Goal: Task Accomplishment & Management: Use online tool/utility

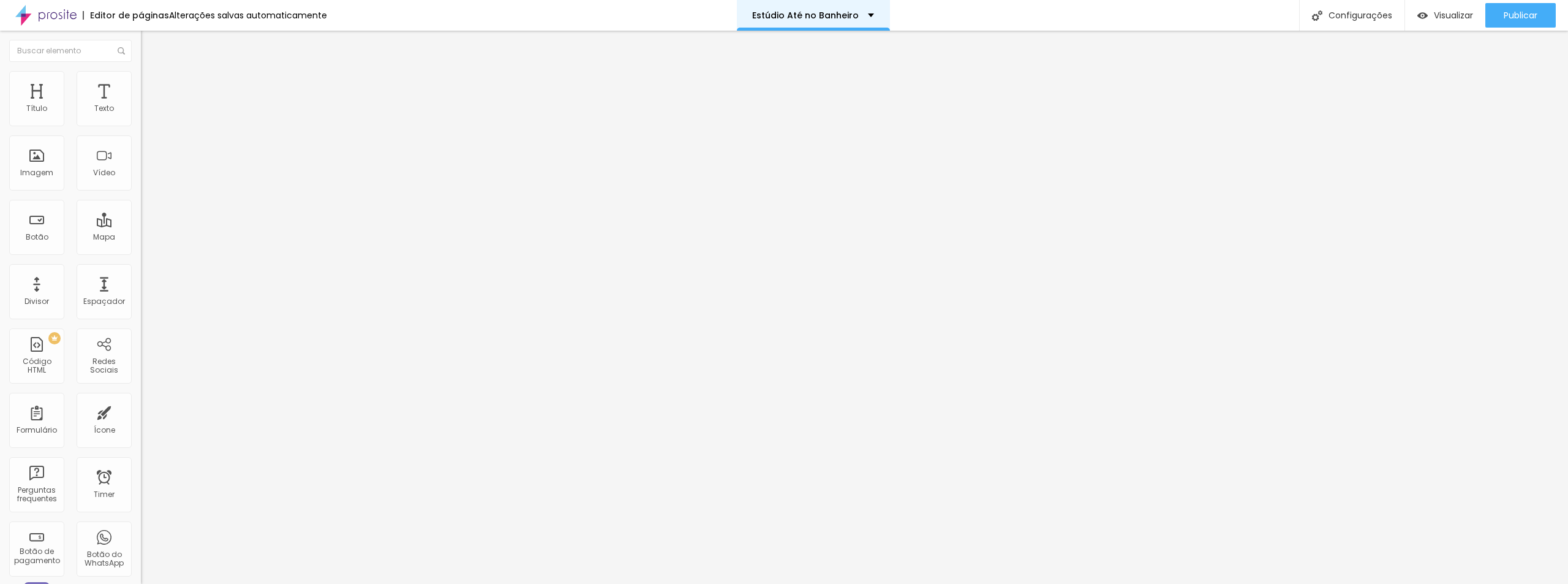
click at [841, 17] on p "Estúdio Até no Banheiro" at bounding box center [806, 15] width 107 height 9
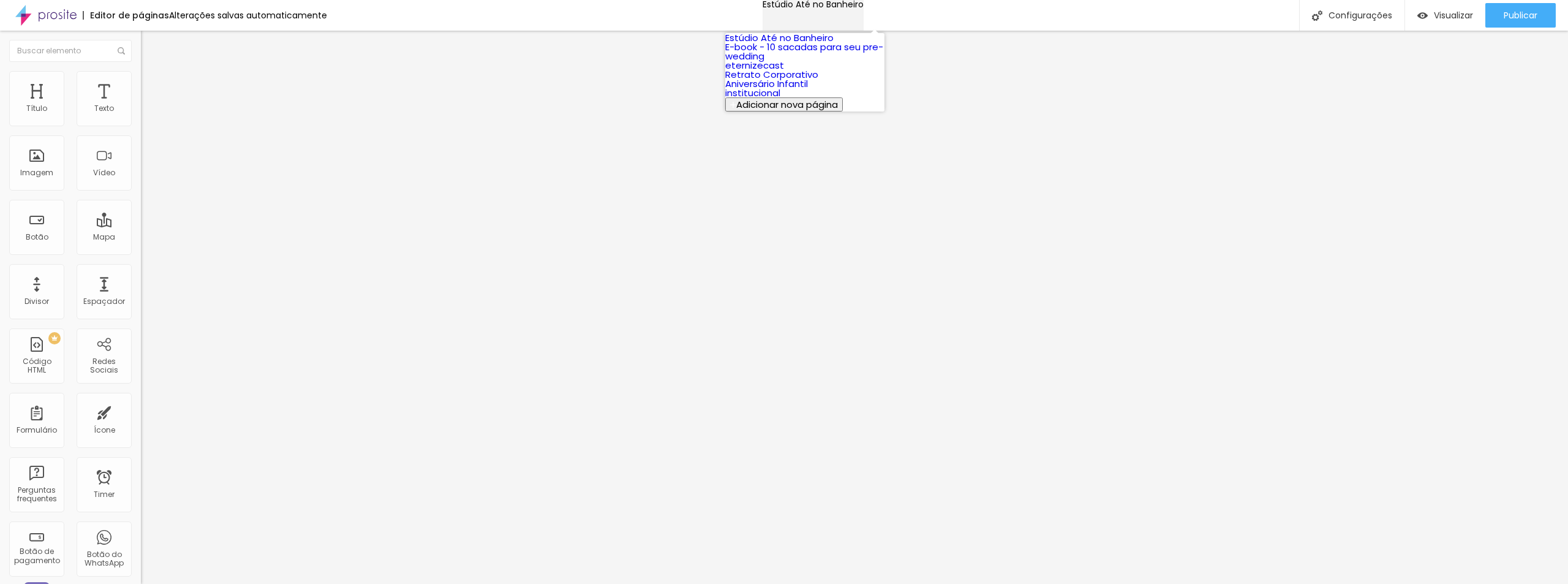
click at [844, 9] on p "Estúdio Até no Banheiro" at bounding box center [813, 4] width 101 height 9
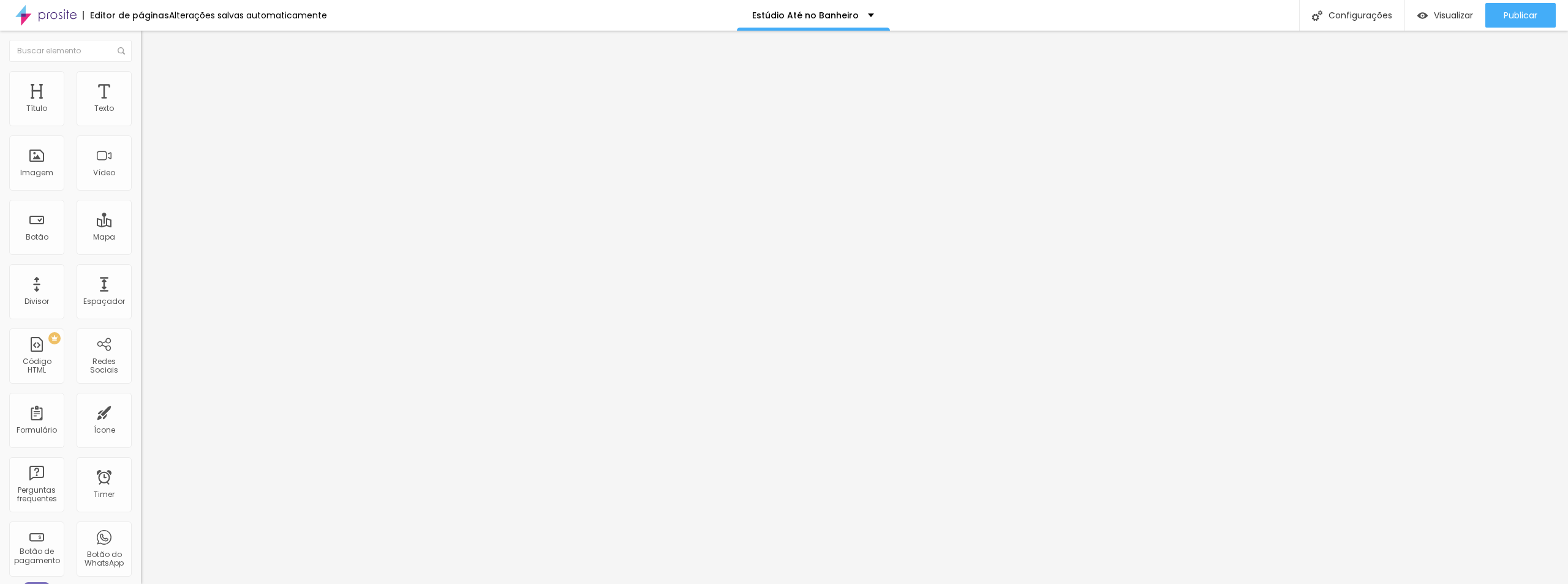
click at [141, 116] on span "Titulo 2" at bounding box center [160, 107] width 40 height 15
click at [141, 136] on span "Titulo 4" at bounding box center [156, 129] width 33 height 12
type input "92"
type input "75"
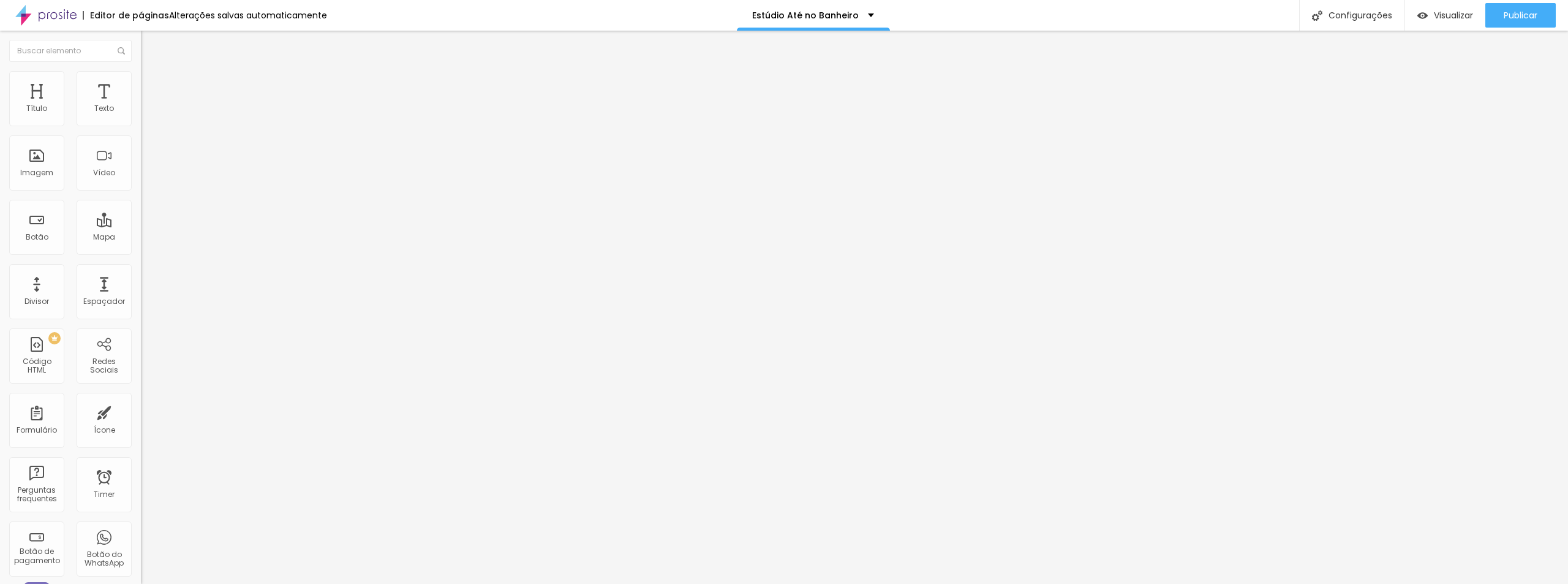
type input "75"
type input "73"
type input "70"
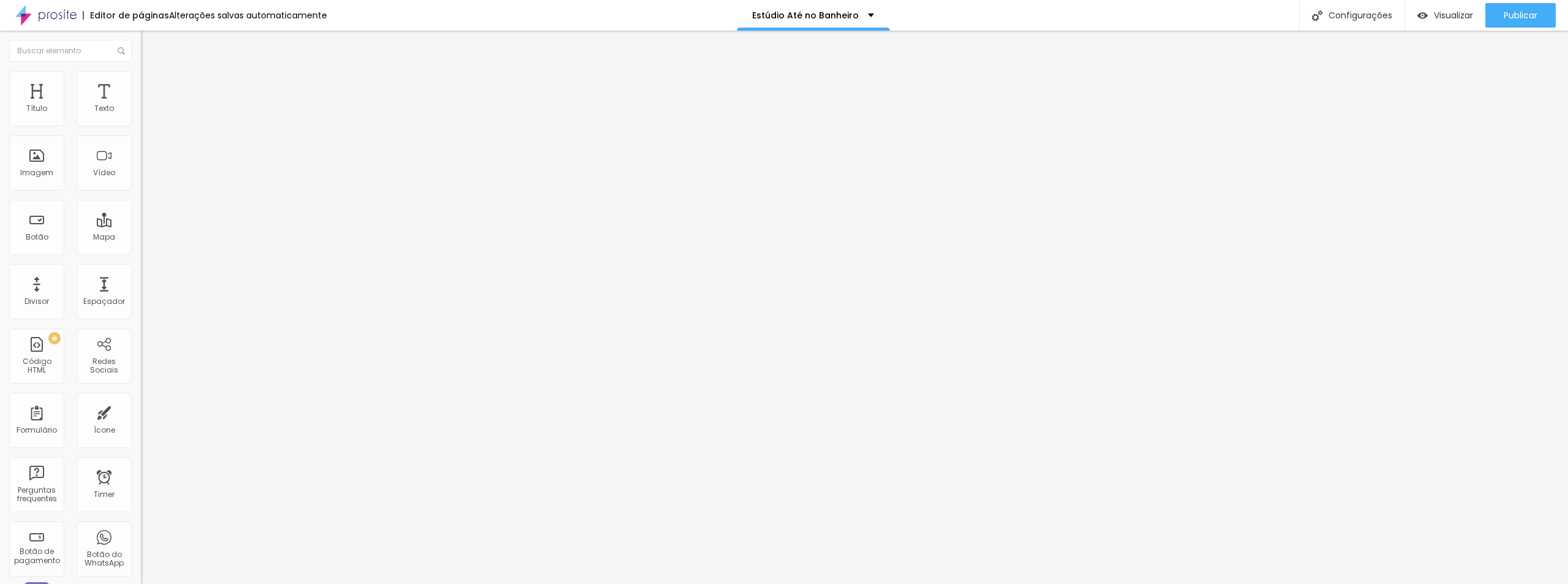
type input "69"
type input "67"
drag, startPoint x: 102, startPoint y: 257, endPoint x: 75, endPoint y: 260, distance: 27.2
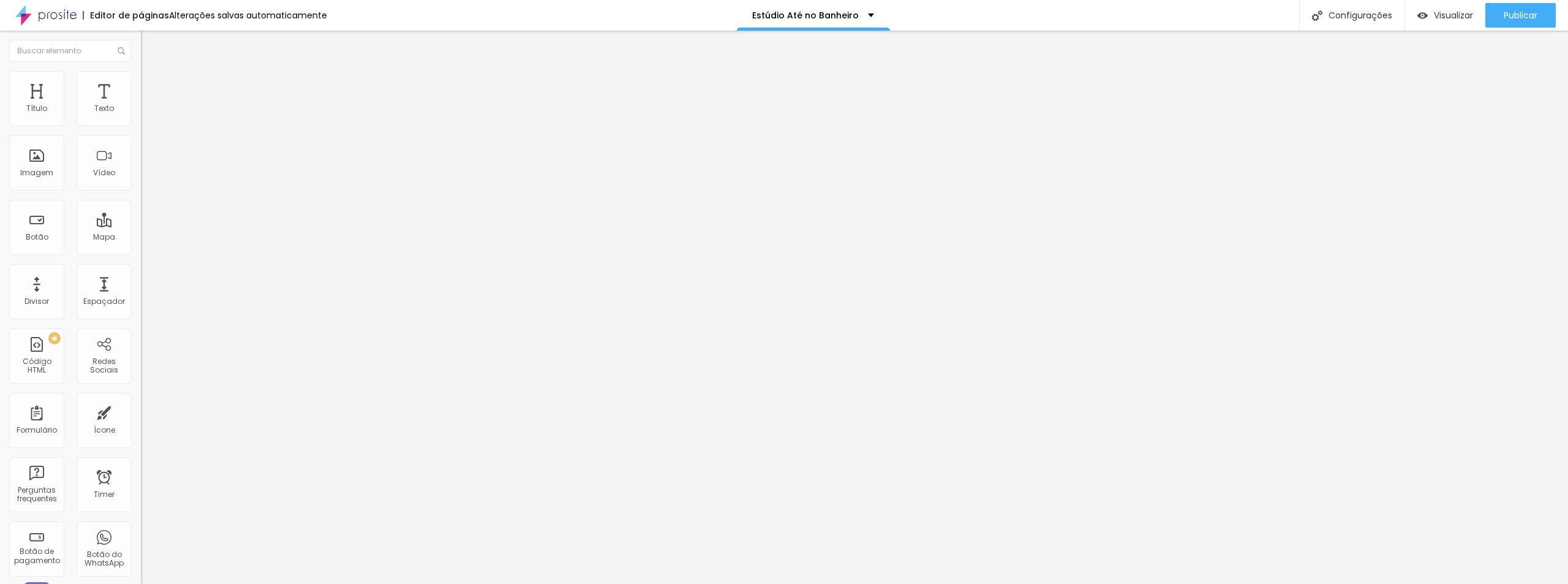
click at [141, 292] on input "range" at bounding box center [180, 297] width 79 height 10
type input "72"
type input "63"
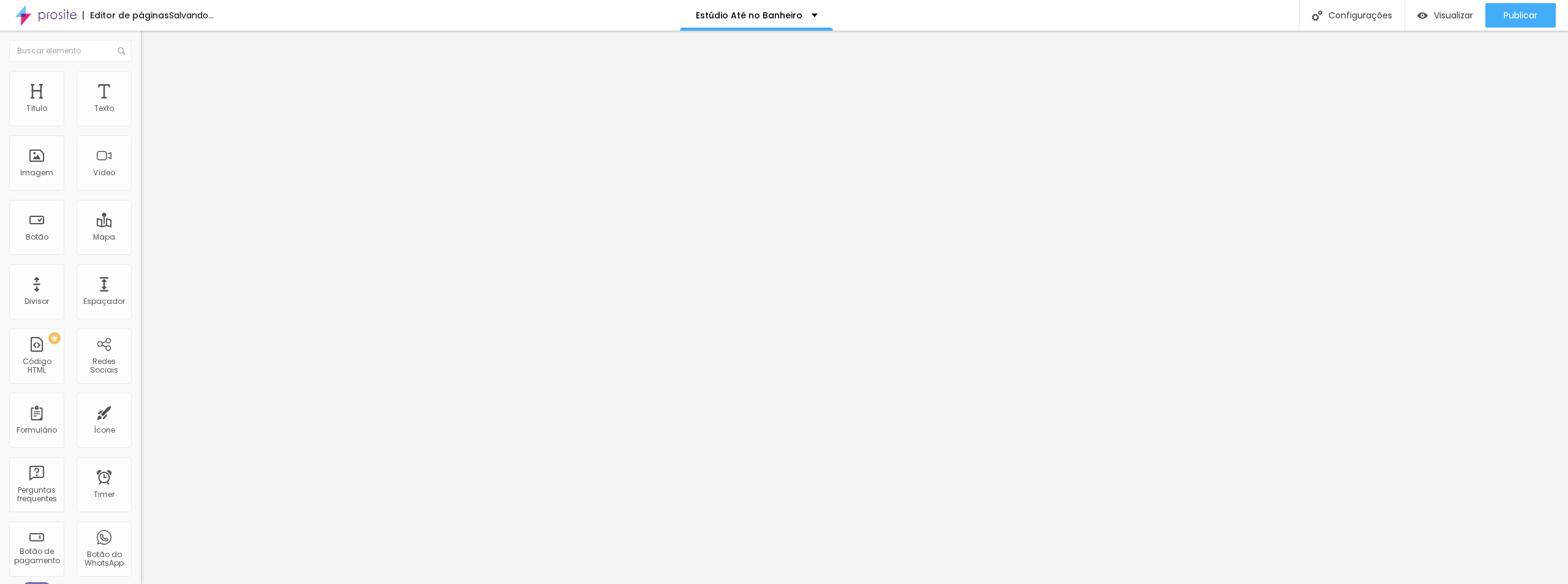
type input "61"
type input "59"
type input "58"
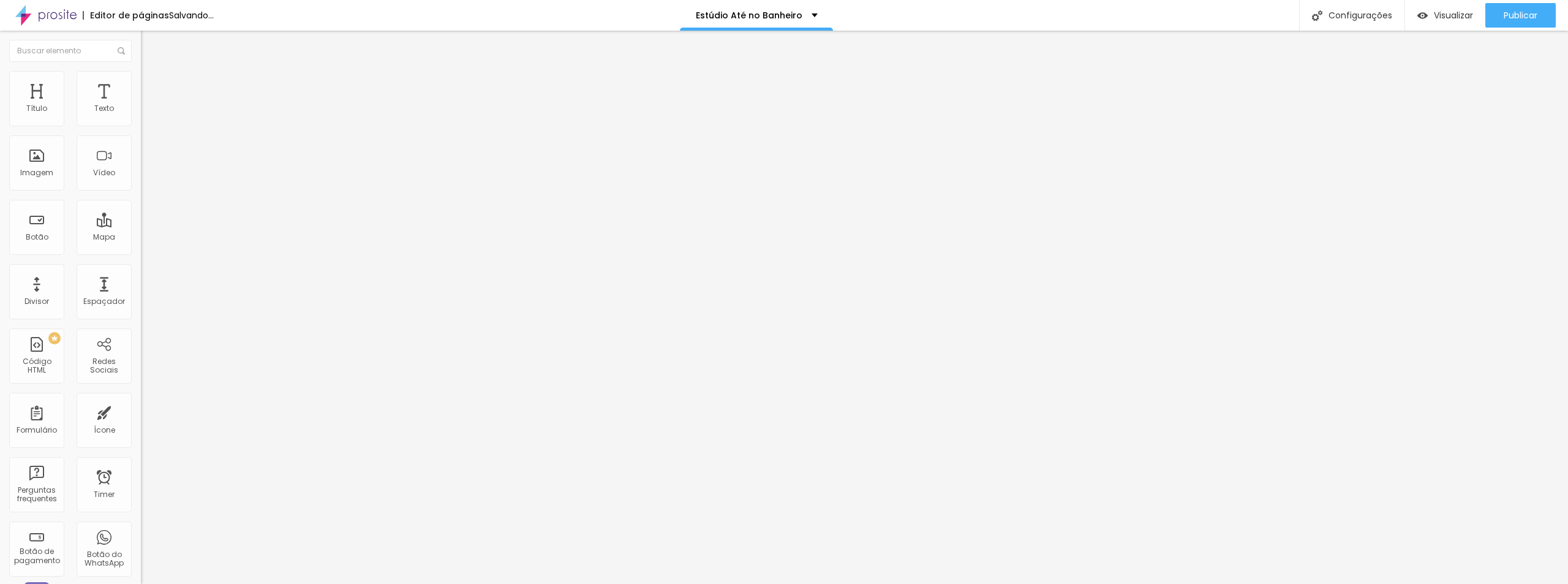
type input "58"
type input "57"
type input "56"
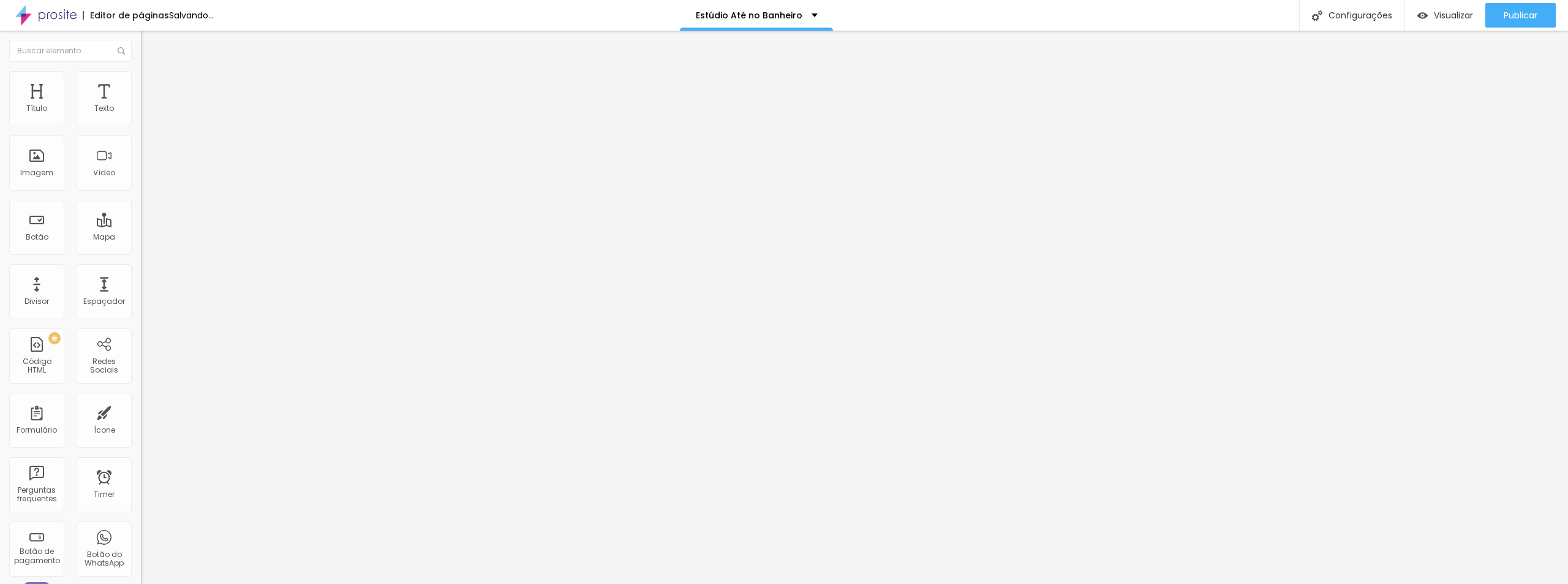
type input "55"
type input "54"
type input "53"
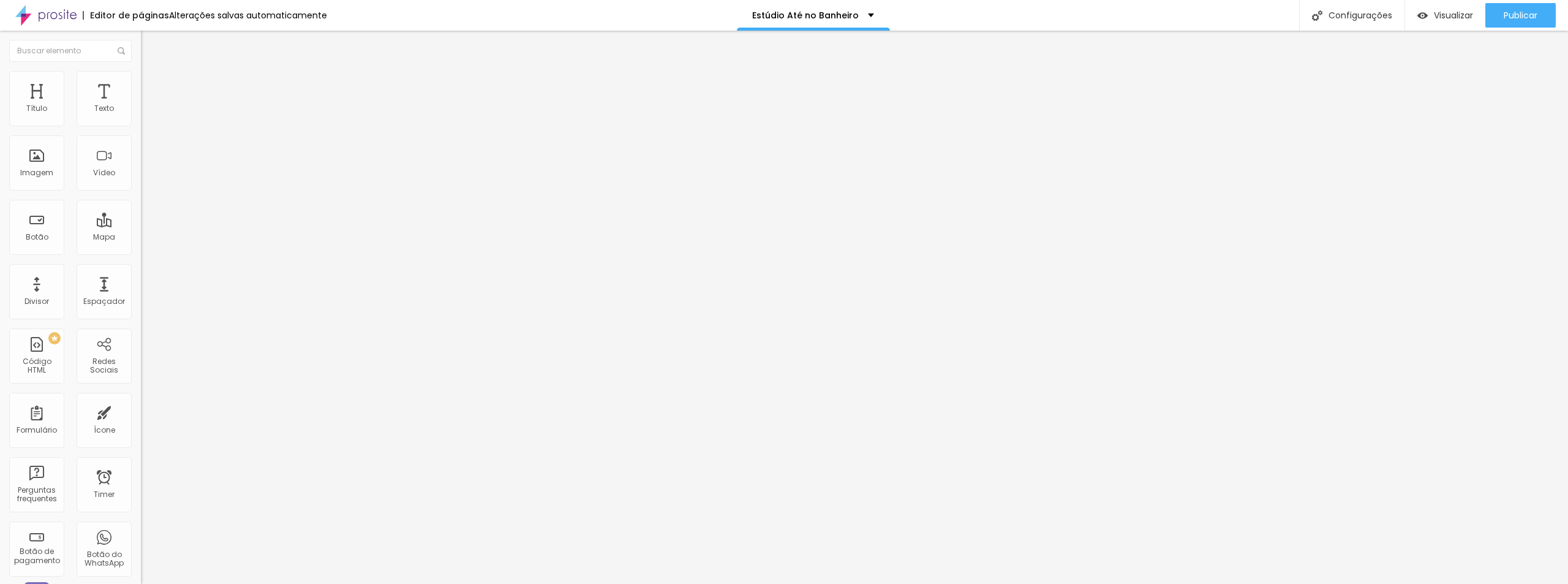
type input "53"
type input "52"
type input "51"
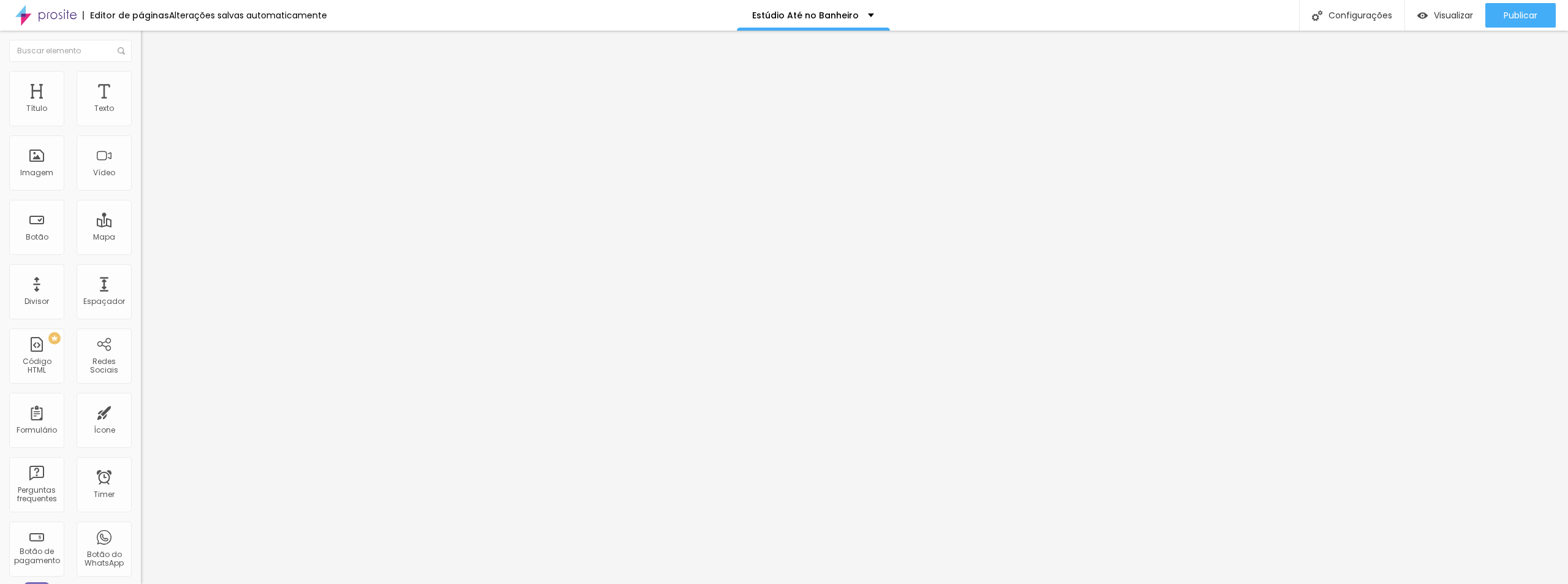
type input "50"
type input "49"
type input "48"
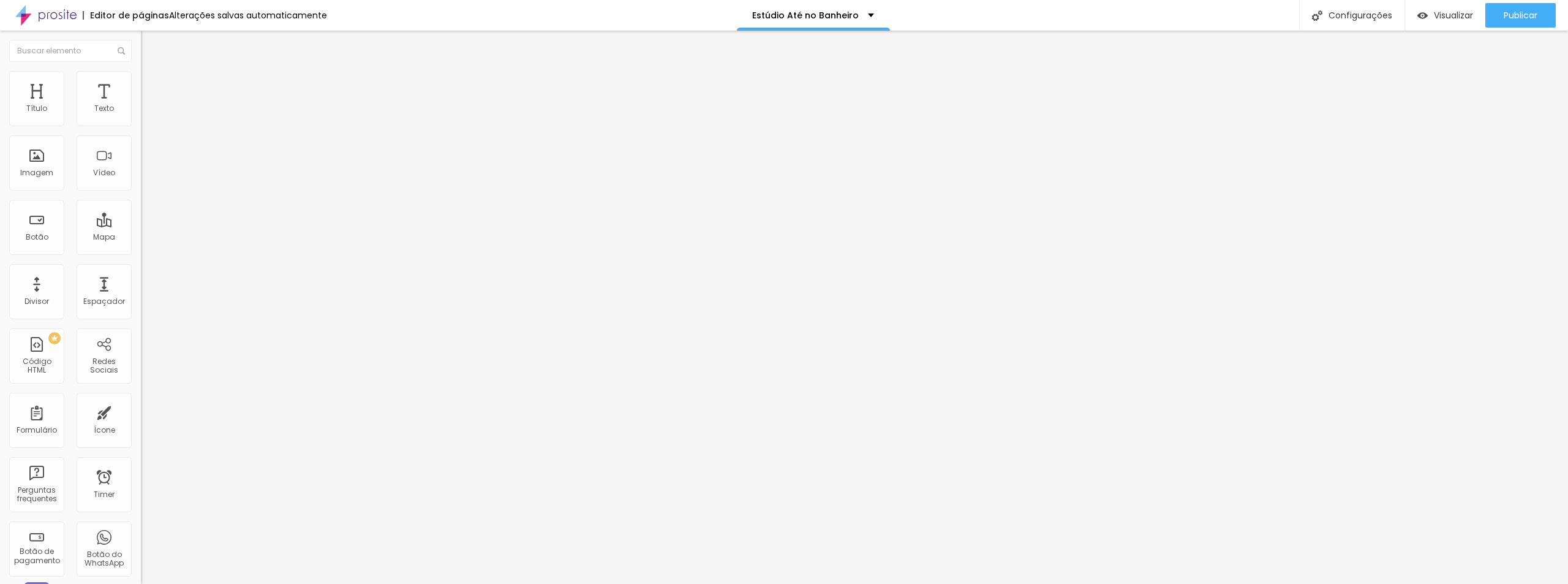
type input "48"
drag, startPoint x: 79, startPoint y: 258, endPoint x: 58, endPoint y: 258, distance: 21.0
type input "48"
click at [141, 292] on input "range" at bounding box center [180, 297] width 79 height 10
click at [141, 71] on li "Estilo" at bounding box center [211, 77] width 141 height 12
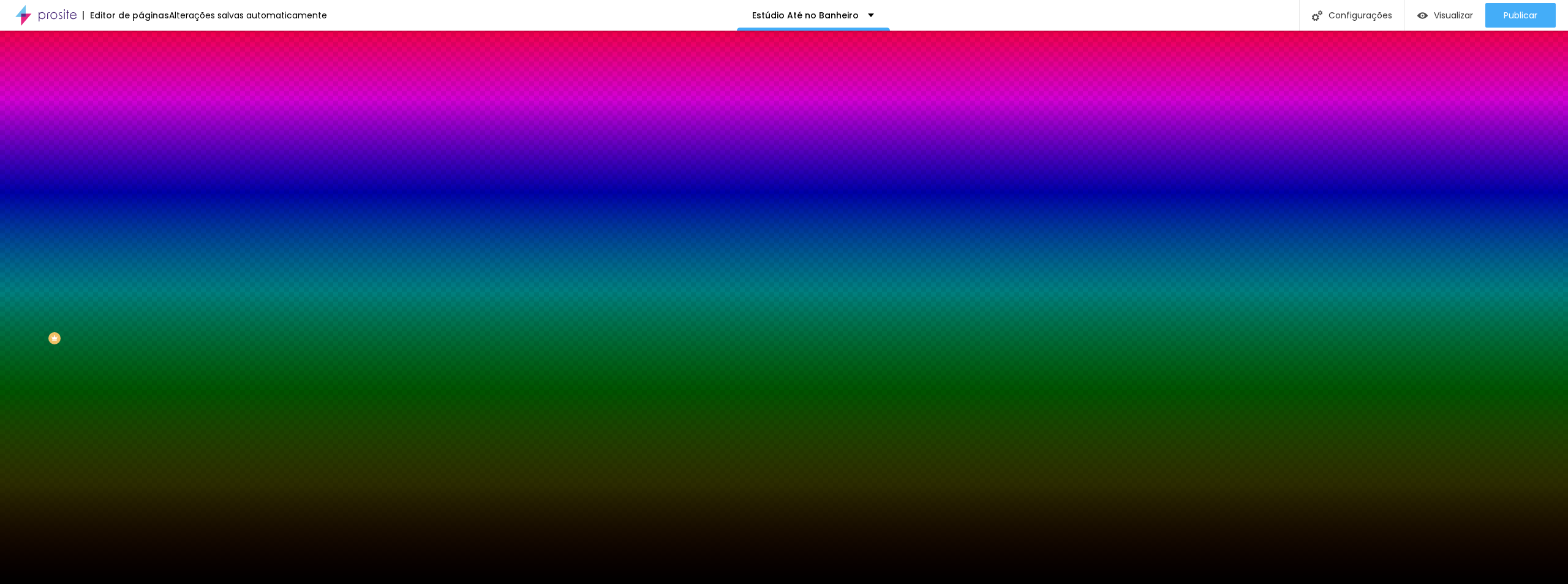
click at [141, 113] on span "Trocar imagem" at bounding box center [173, 107] width 66 height 11
click at [208, 110] on img at bounding box center [211, 106] width 7 height 7
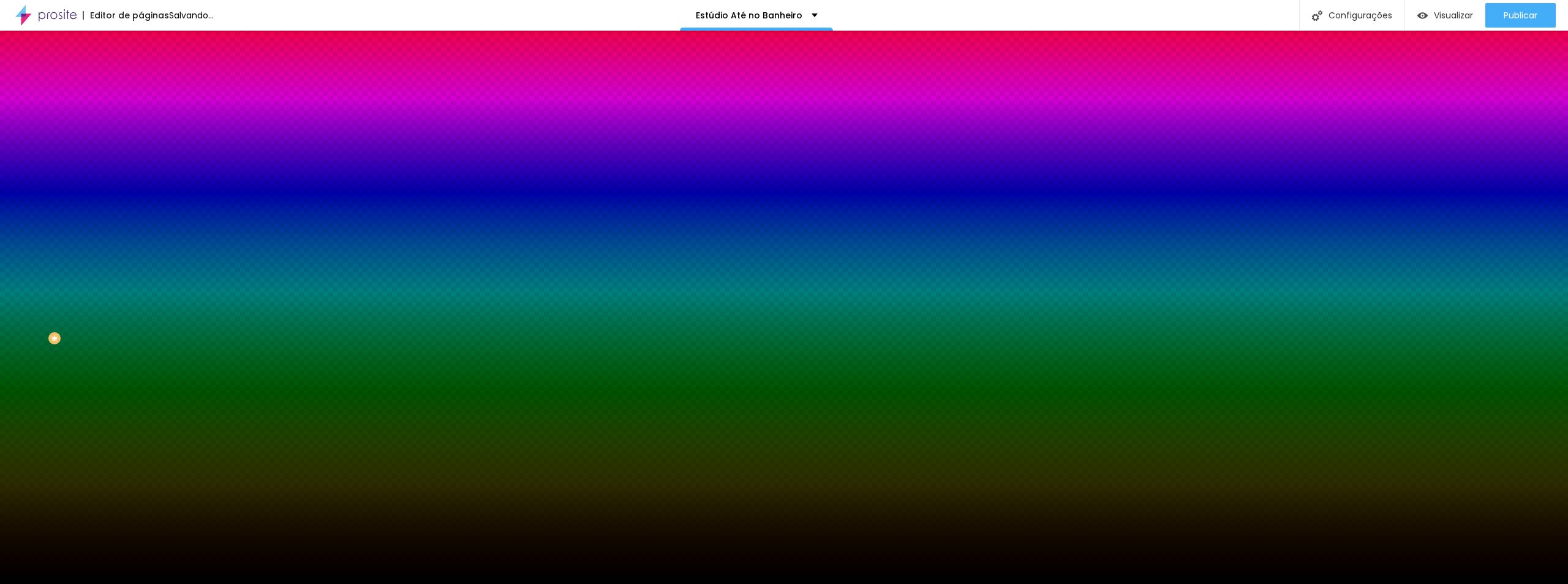
click at [141, 113] on span "Adicionar imagem" at bounding box center [180, 107] width 79 height 11
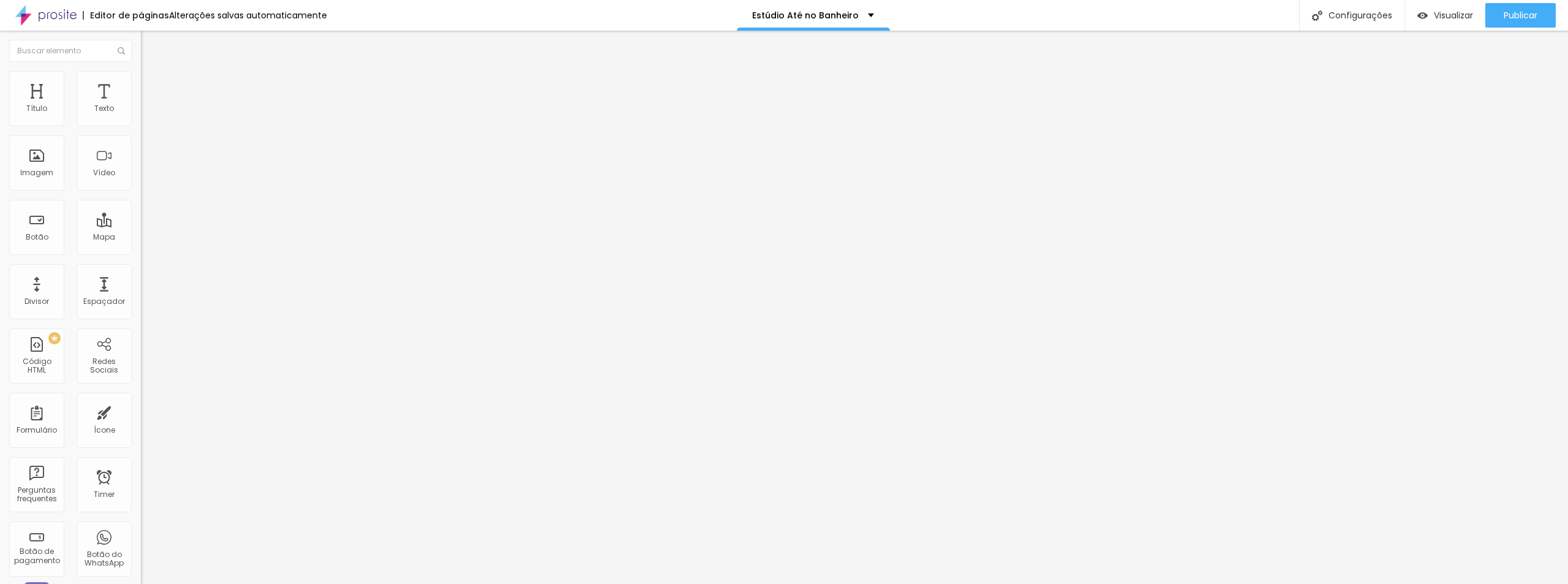
click at [141, 81] on li "Avançado" at bounding box center [211, 77] width 141 height 12
click at [151, 72] on span "Estilo" at bounding box center [160, 67] width 19 height 11
type input "3.1"
type input "5.1"
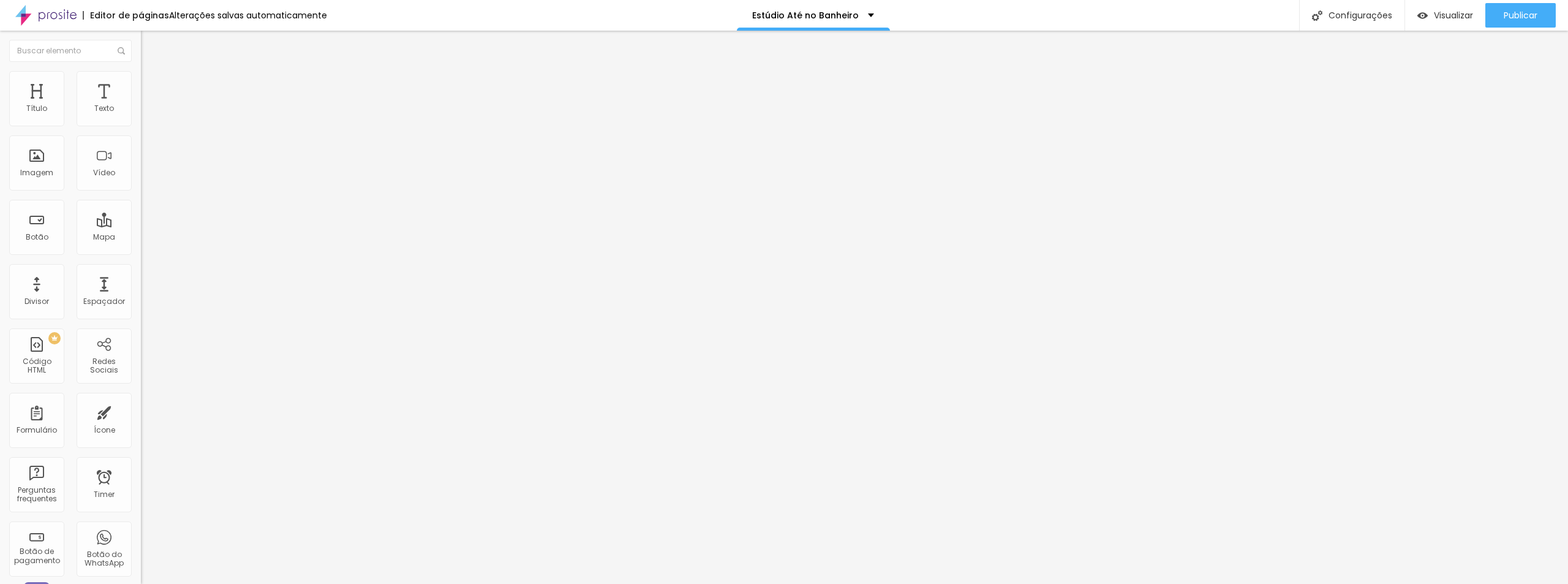
type input "5.1"
type input "5.4"
type input "5.6"
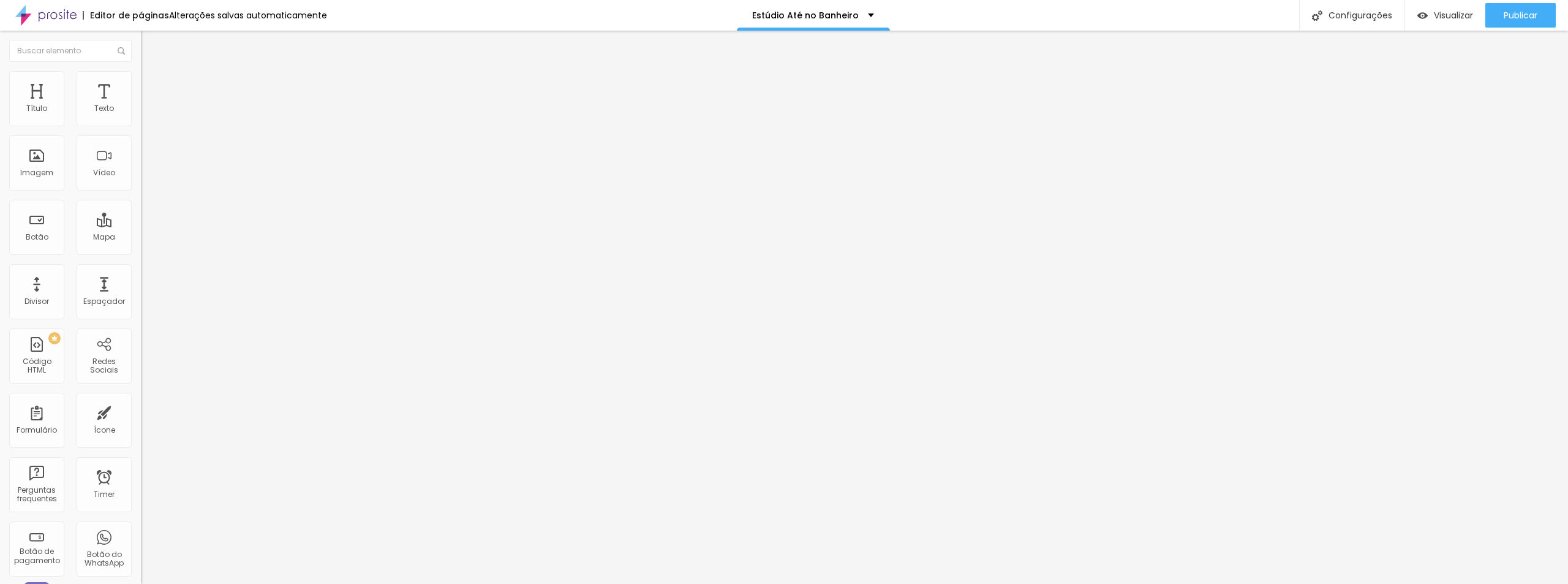
type input "5.9"
type input "6.4"
type input "6.6"
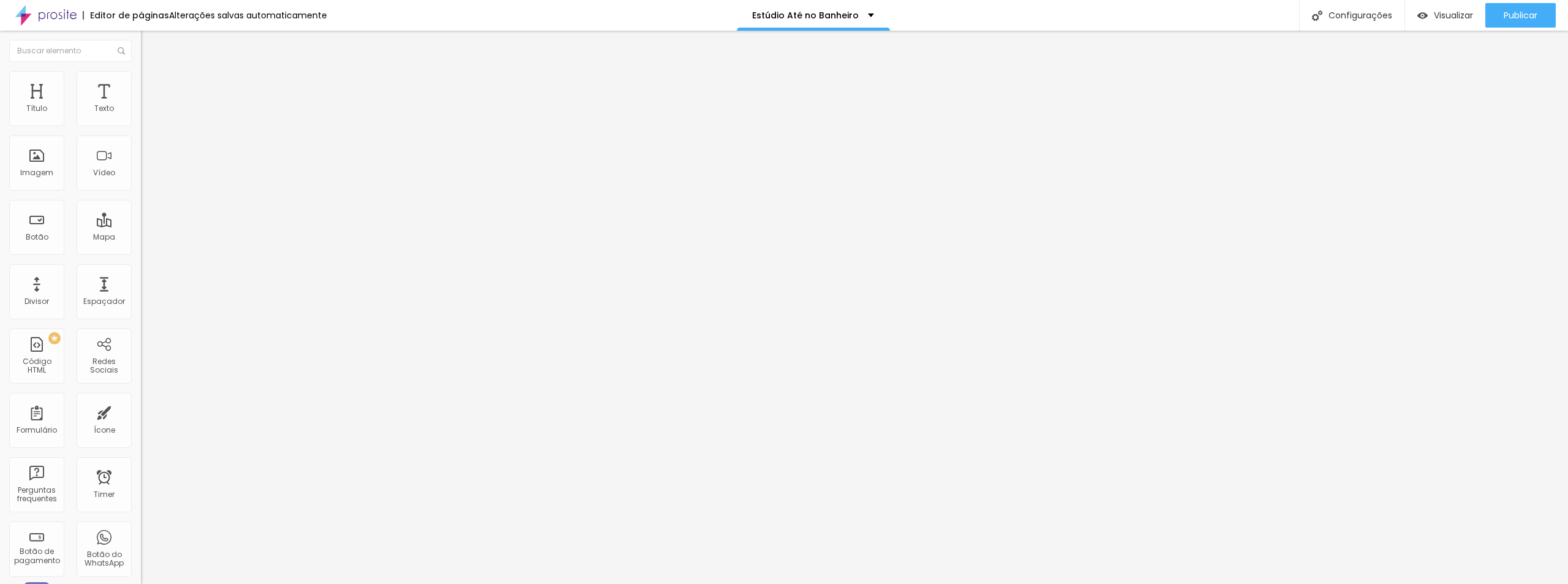
type input "6.6"
type input "6.7"
type input "6.9"
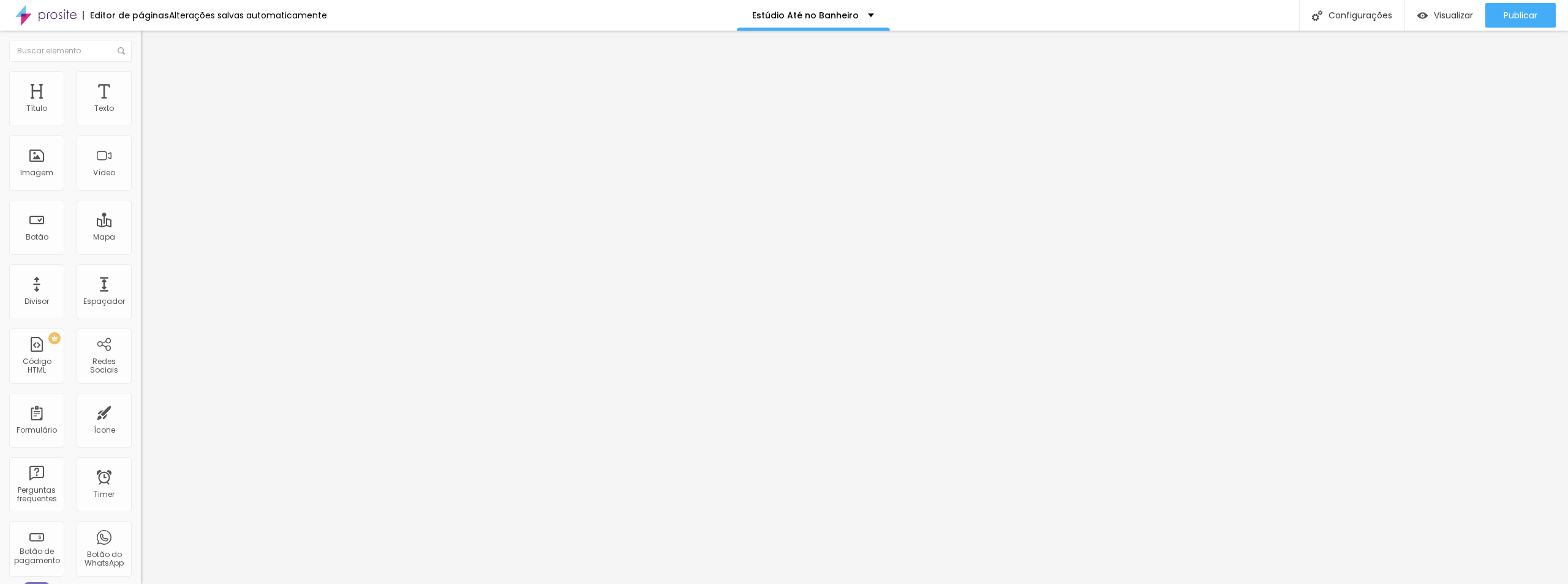
drag, startPoint x: 30, startPoint y: 280, endPoint x: 54, endPoint y: 277, distance: 24.2
type input "6.9"
click at [141, 462] on input "range" at bounding box center [180, 467] width 79 height 10
click at [141, 115] on input "QUERO APRENDER" at bounding box center [214, 109] width 147 height 12
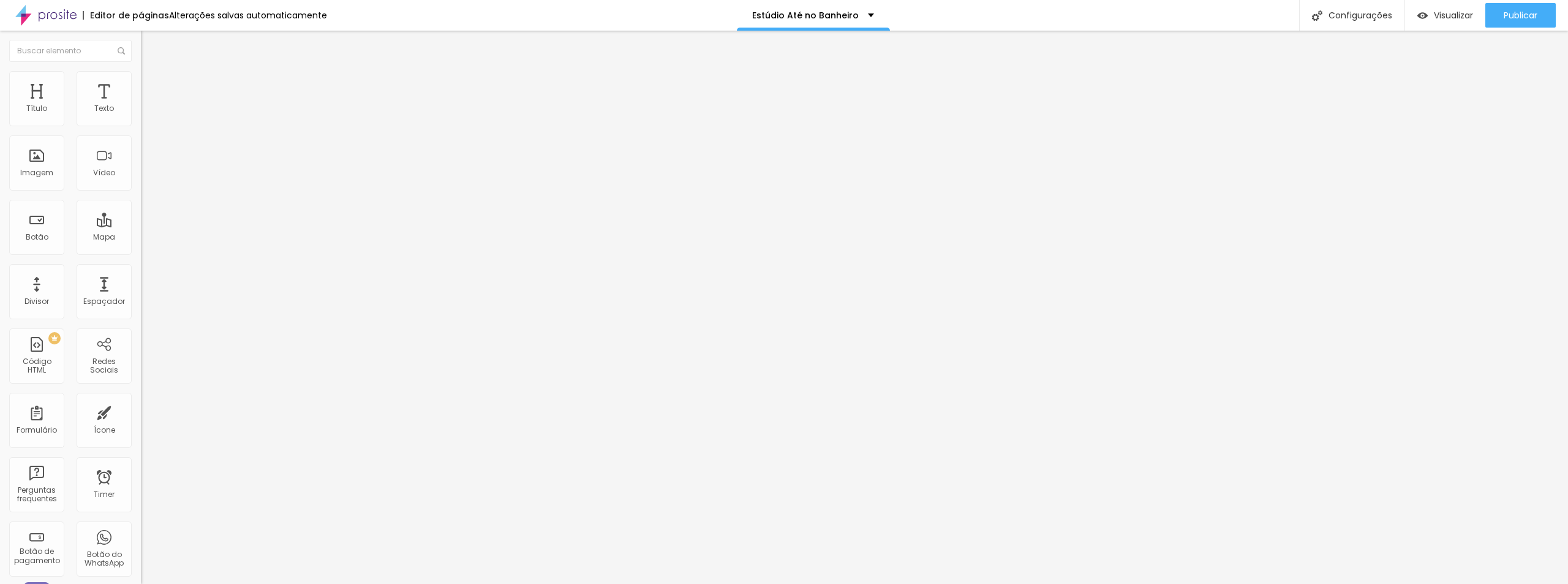
click at [141, 115] on input "QUERO APRENDER" at bounding box center [214, 109] width 147 height 12
paste input "uero transformar meu quarto em um estúdio!"
type input "Quero transformar meu quarto em um estúdio!"
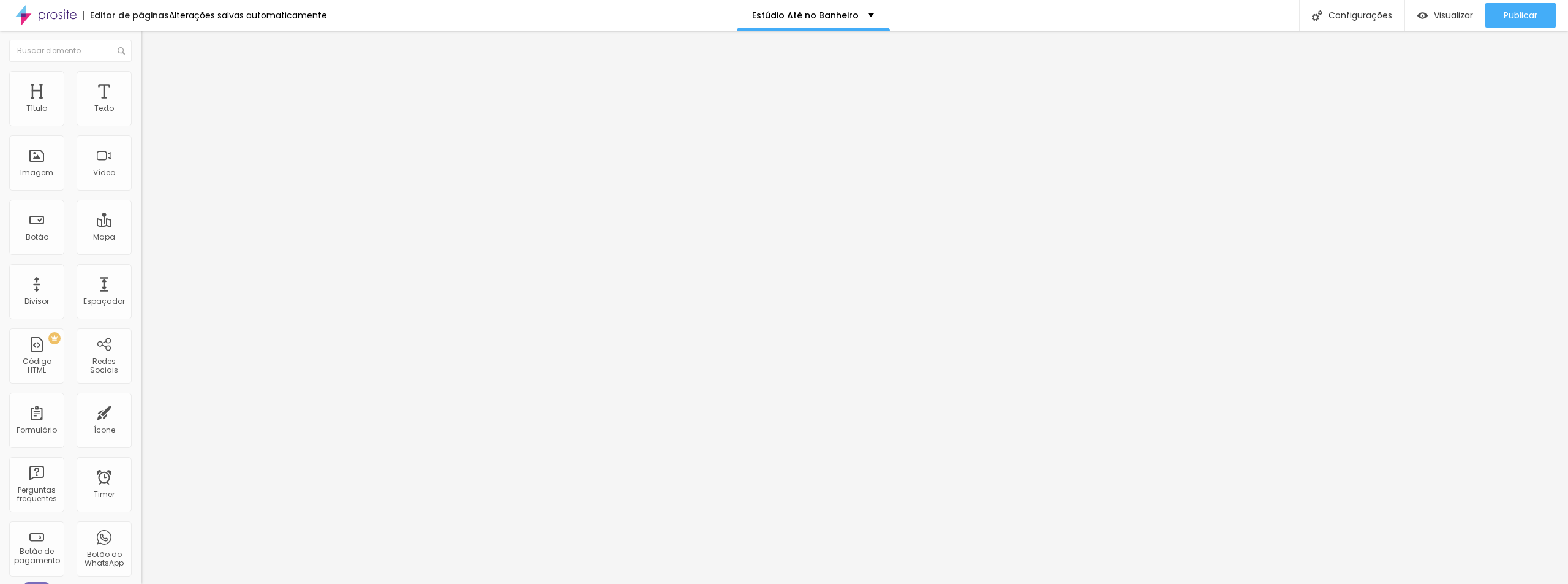
click at [141, 71] on li "Estilo" at bounding box center [211, 77] width 141 height 12
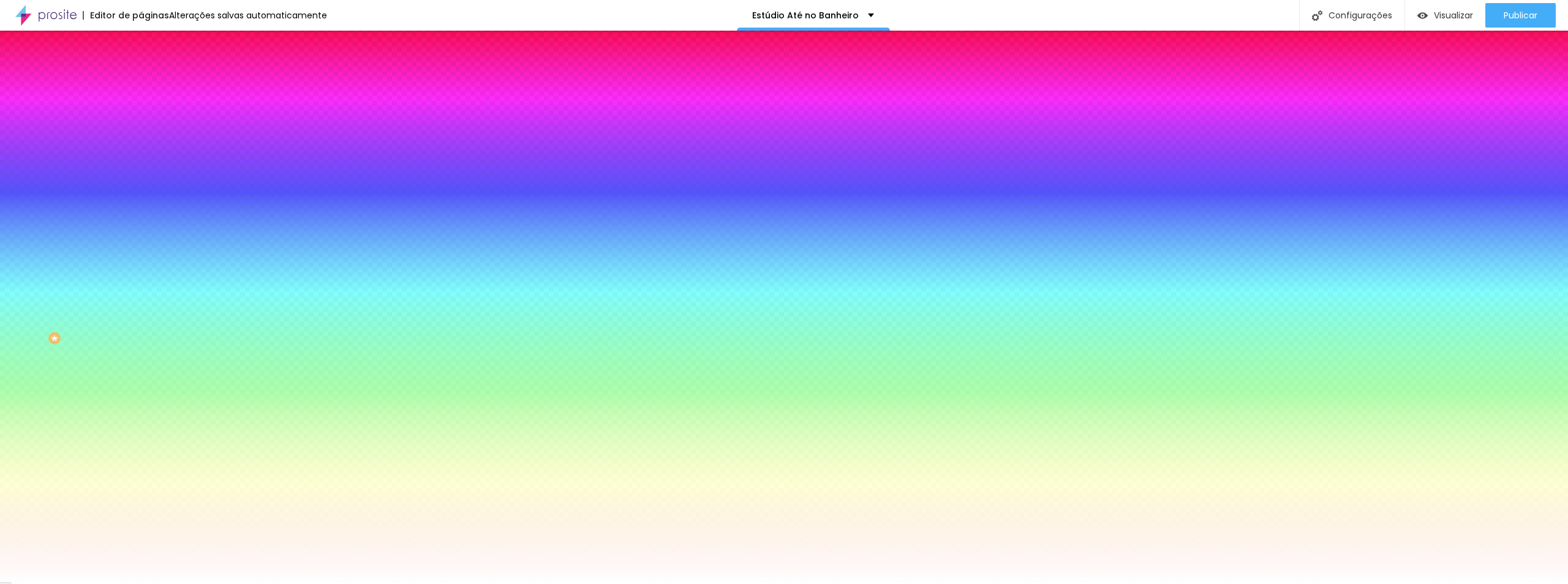
click at [141, 113] on span "Trocar imagem" at bounding box center [173, 107] width 66 height 11
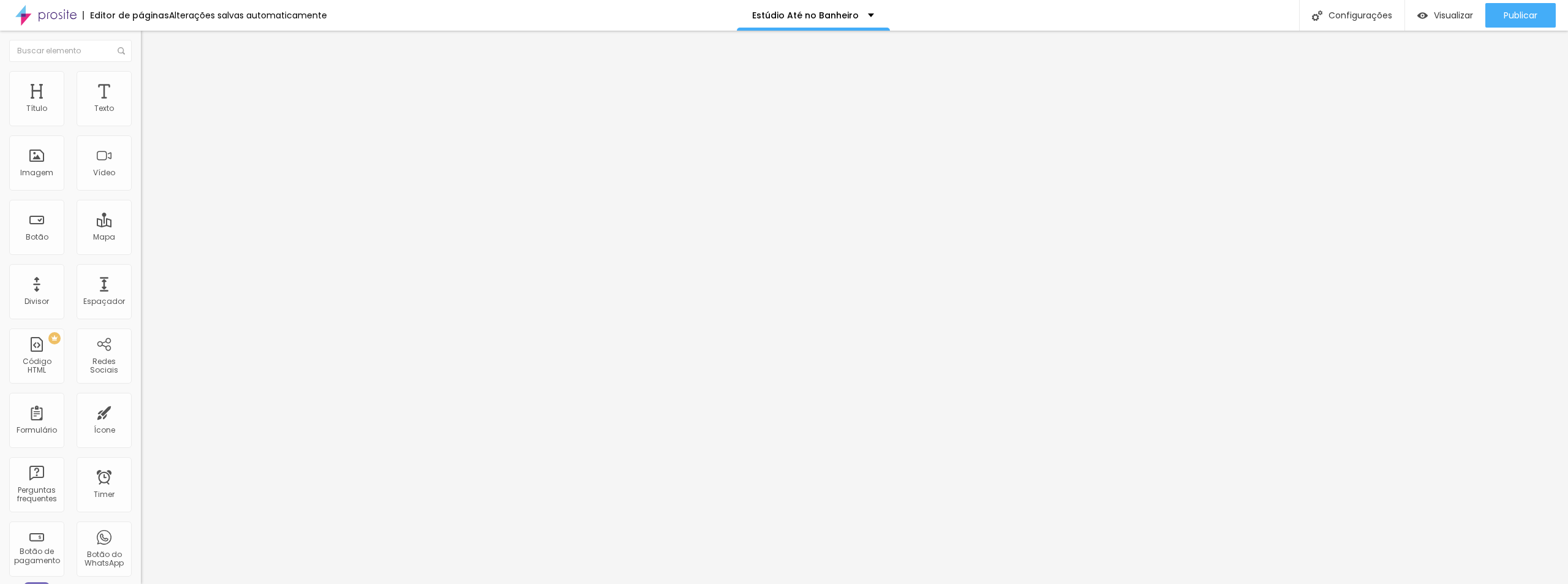
click at [141, 68] on ul "Conteúdo Estilo Avançado" at bounding box center [211, 76] width 141 height 37
click at [141, 75] on img at bounding box center [146, 76] width 11 height 11
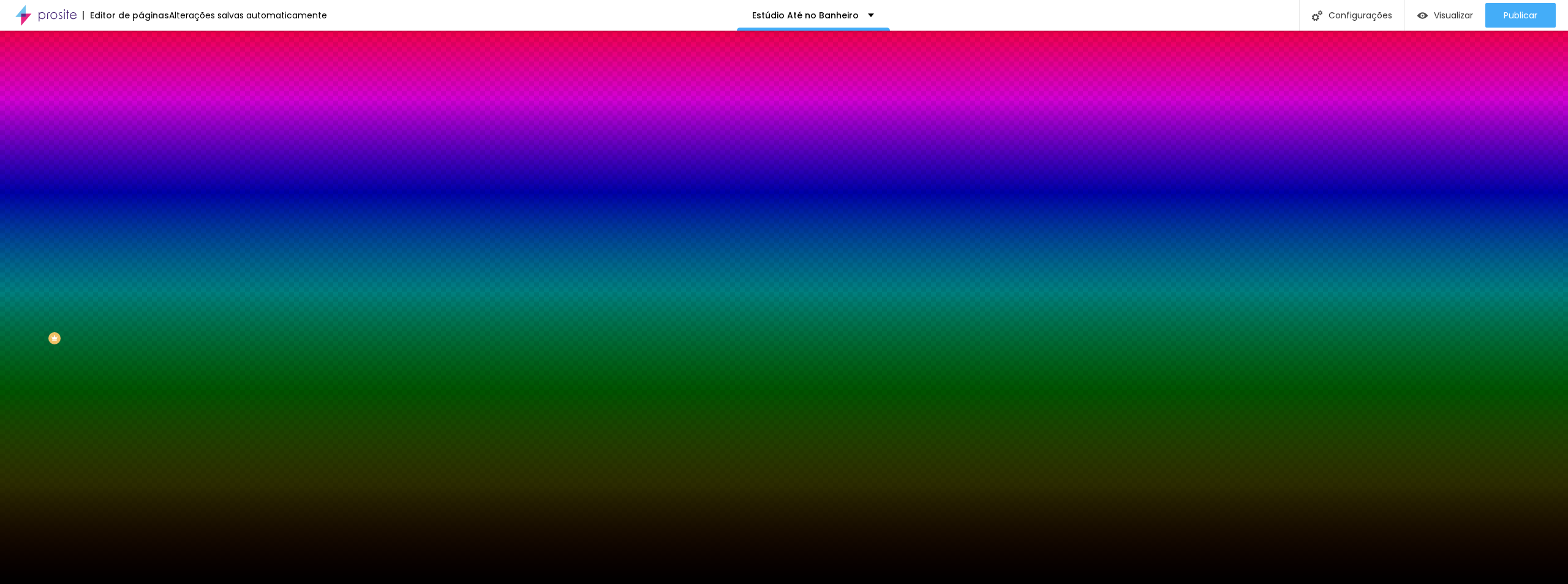
click at [141, 113] on span "Trocar imagem" at bounding box center [173, 107] width 66 height 11
click at [208, 110] on img at bounding box center [211, 106] width 7 height 7
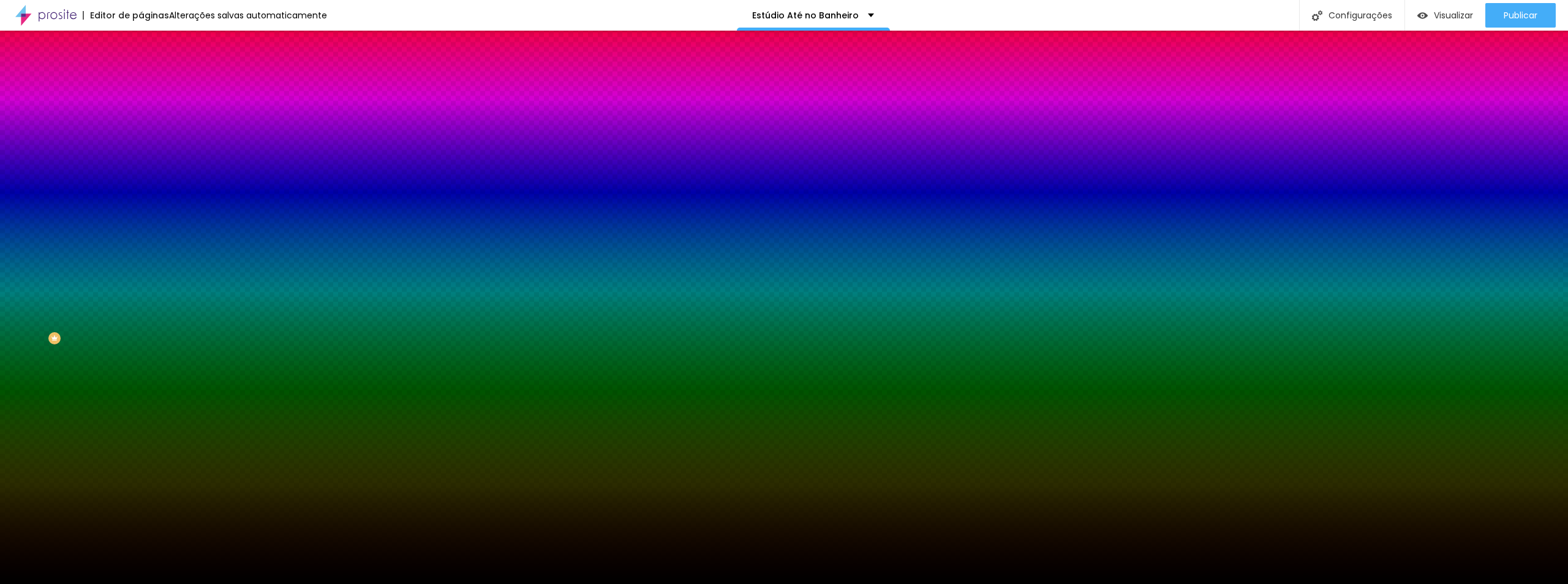
click at [141, 113] on span "Adicionar imagem" at bounding box center [180, 107] width 79 height 11
click at [141, 386] on div "Editar Seção Conteúdo Estilo Avançado Imagem de fundo Adicionar imagem Efeito d…" at bounding box center [211, 307] width 141 height 553
click at [141, 128] on span "Nenhum" at bounding box center [156, 122] width 32 height 11
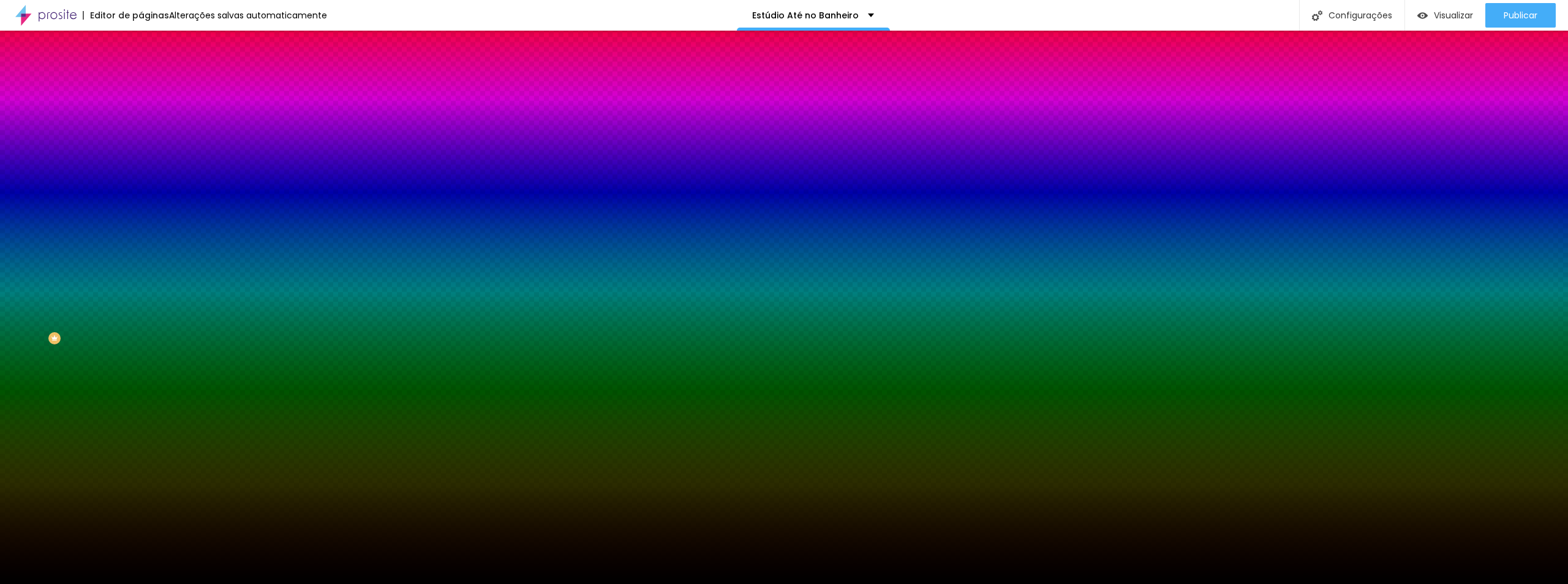
click at [141, 128] on span "Nenhum" at bounding box center [156, 122] width 32 height 11
click at [141, 113] on span "Adicionar imagem" at bounding box center [180, 107] width 79 height 11
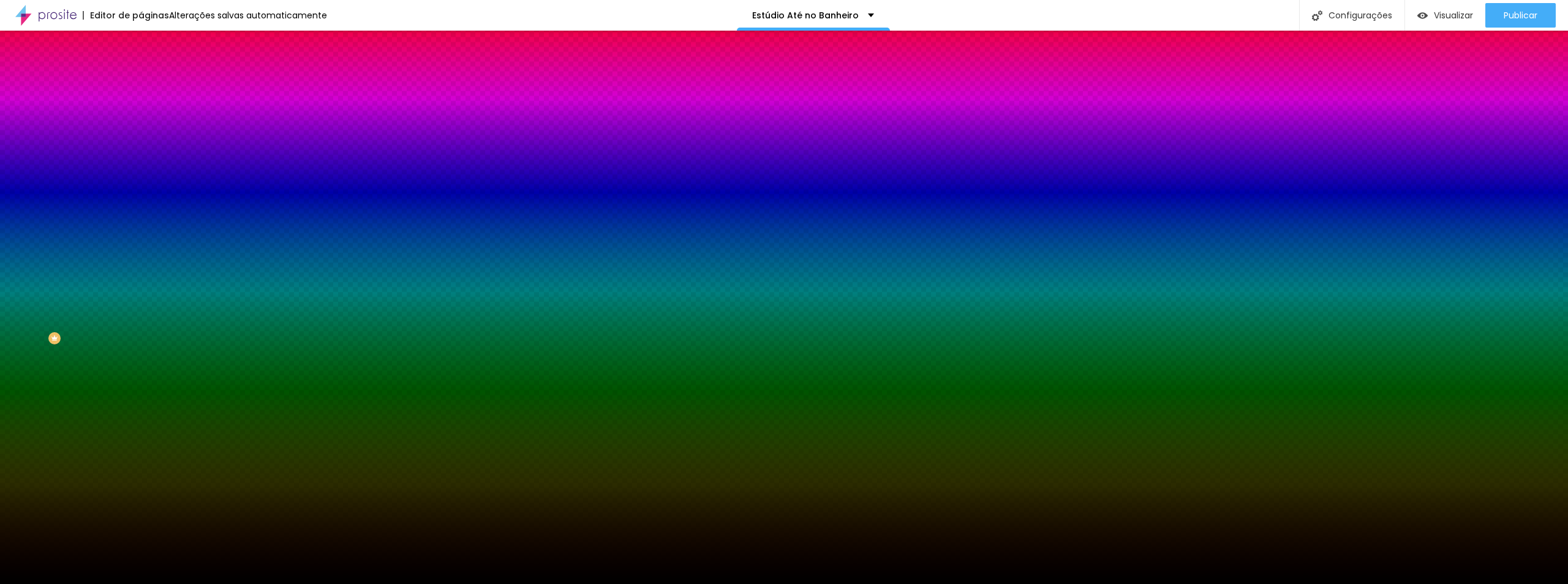
click at [141, 72] on ul "Conteúdo Estilo Avançado" at bounding box center [211, 76] width 141 height 37
click at [151, 86] on span "Avançado" at bounding box center [171, 91] width 41 height 11
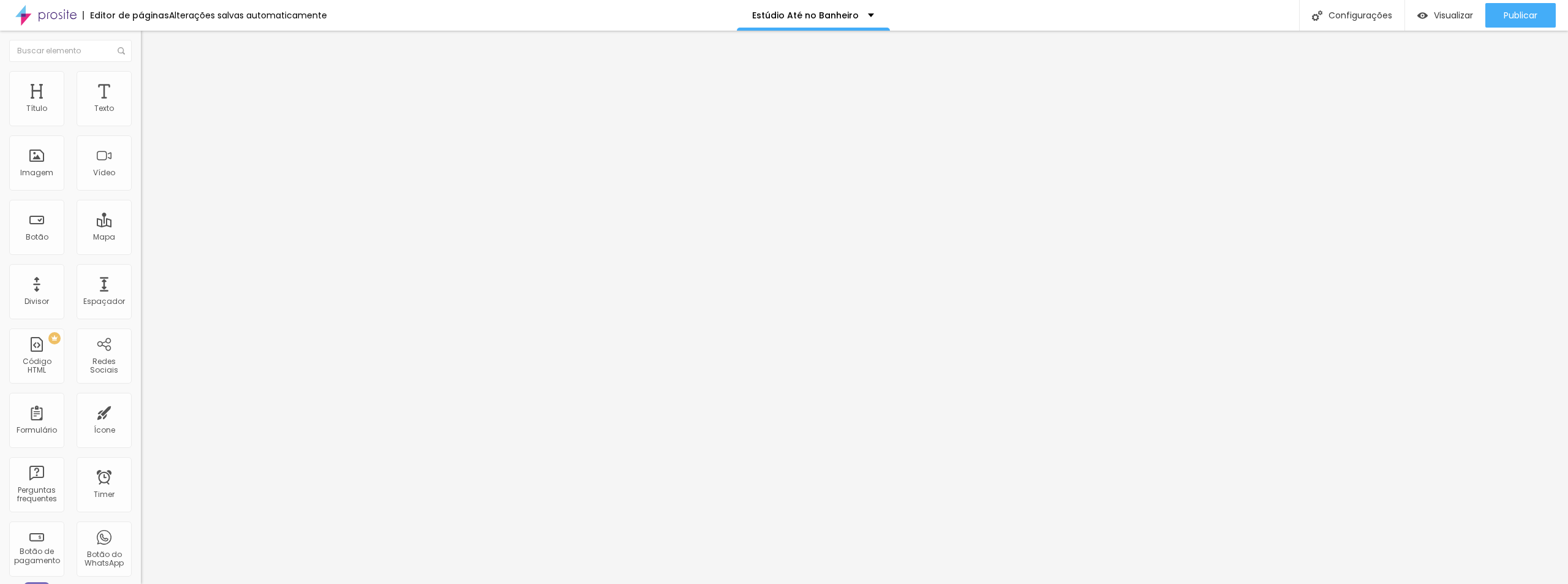
click at [141, 81] on li "Estilo" at bounding box center [211, 77] width 141 height 12
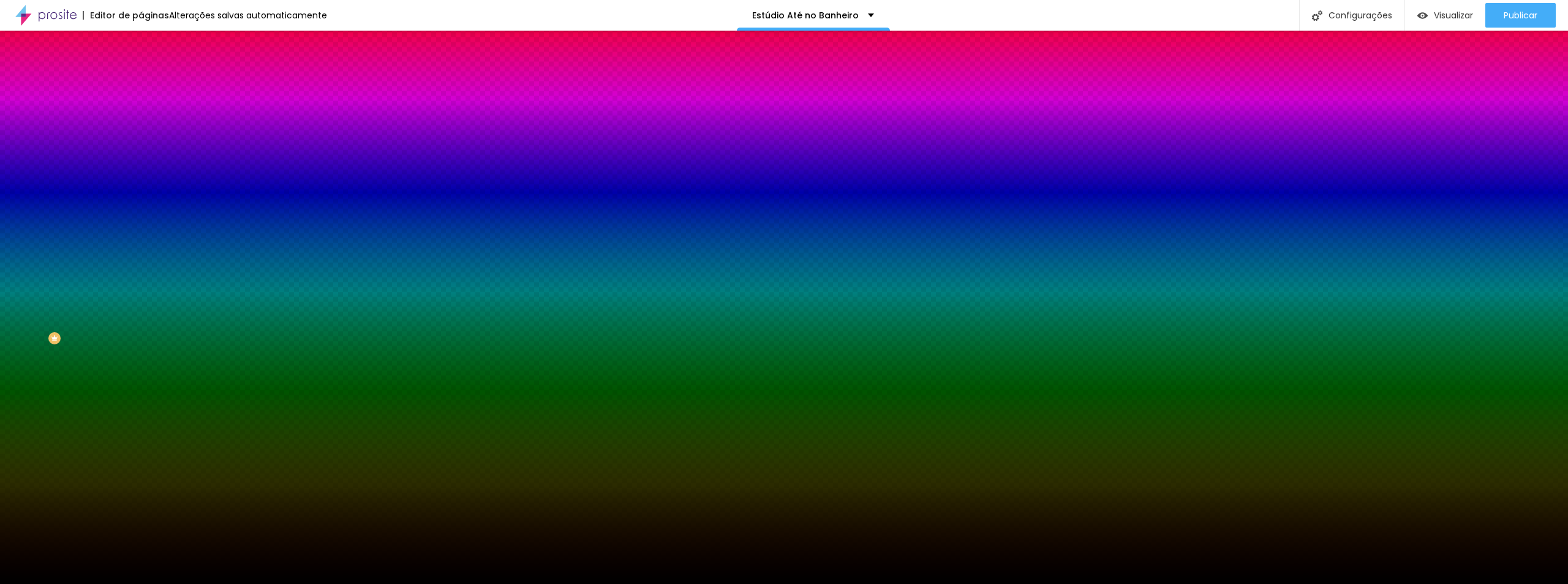
click at [141, 112] on div "Adicionar imagem" at bounding box center [211, 107] width 141 height 9
click at [141, 113] on span "Adicionar imagem" at bounding box center [180, 107] width 79 height 11
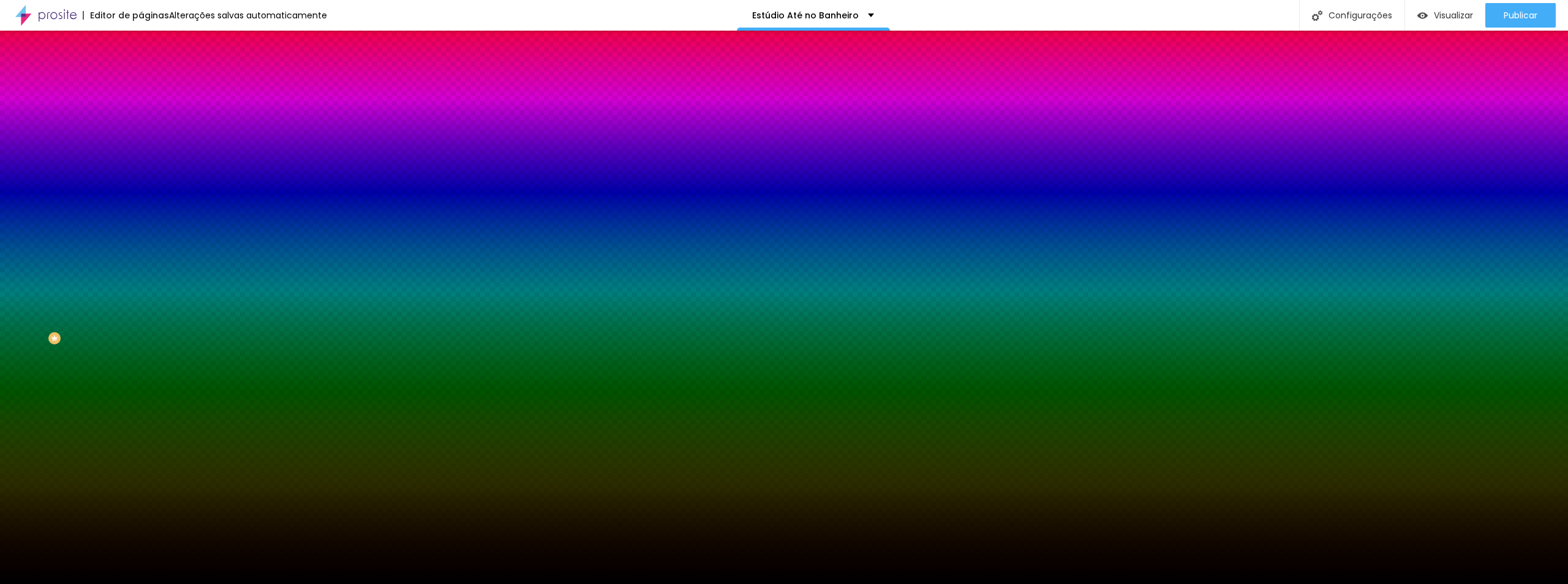
click at [141, 113] on span "Trocar imagem" at bounding box center [173, 107] width 66 height 11
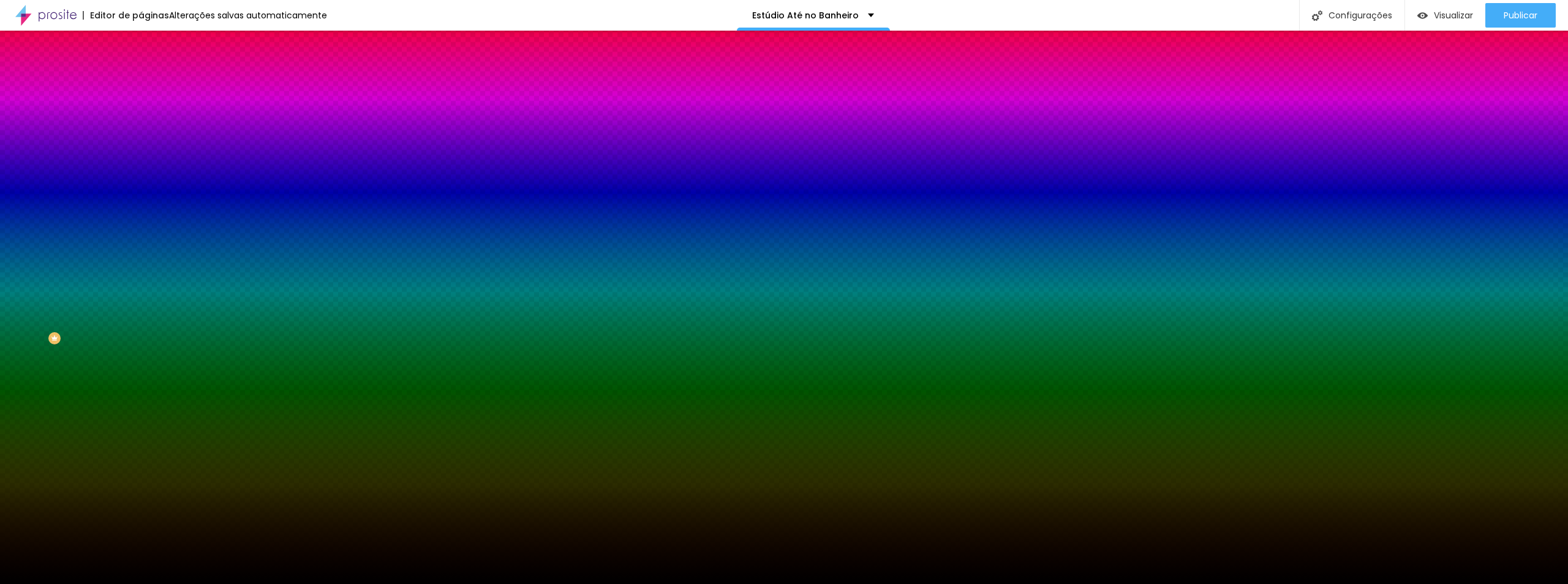
click at [141, 128] on span "Nenhum" at bounding box center [156, 122] width 32 height 11
click at [141, 146] on span "Parallax" at bounding box center [155, 141] width 30 height 11
click at [141, 135] on span "Nenhum" at bounding box center [156, 130] width 32 height 11
click at [208, 113] on span at bounding box center [211, 107] width 7 height 11
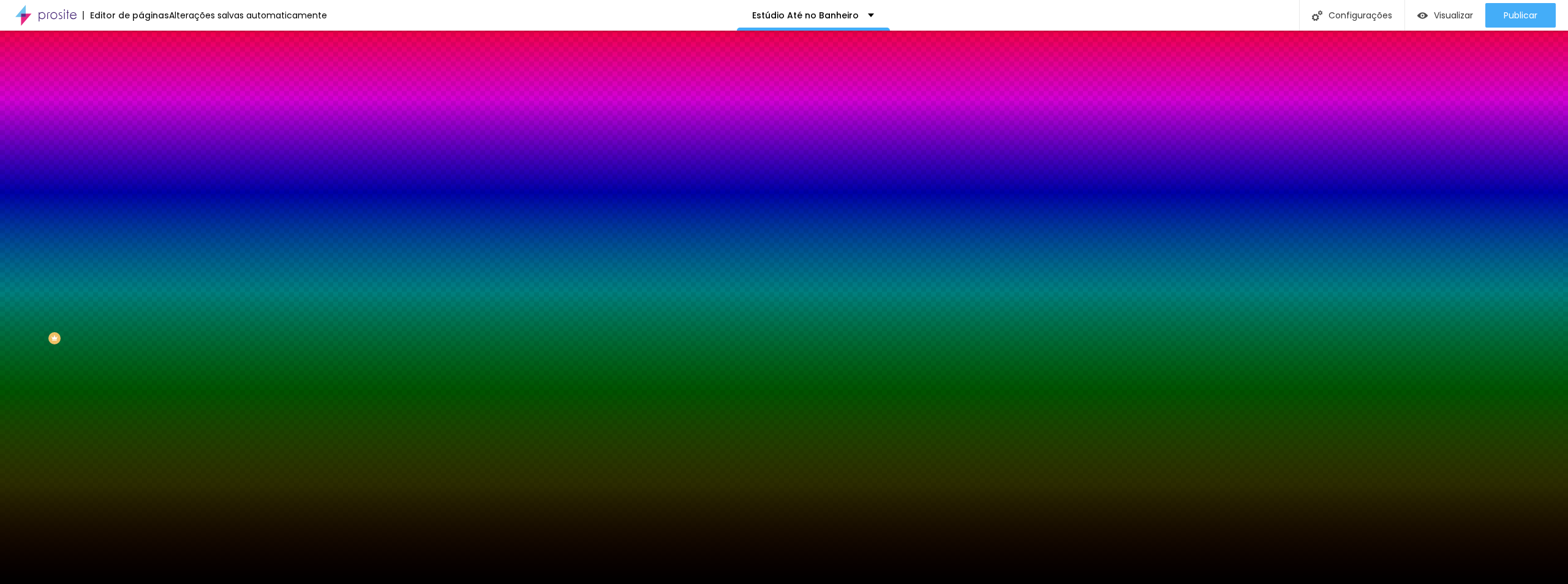
click at [141, 113] on span "Adicionar imagem" at bounding box center [180, 107] width 79 height 11
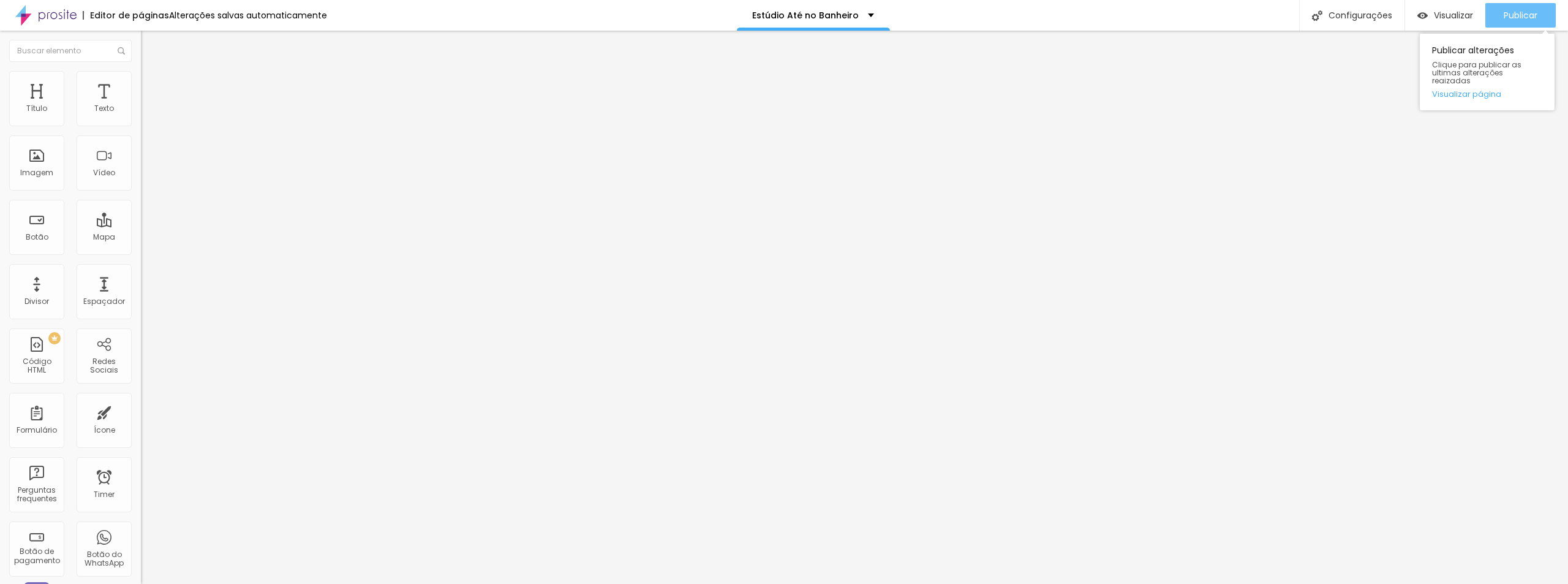
click at [1519, 14] on span "Publicar" at bounding box center [1520, 16] width 34 height 10
click at [151, 82] on span "Avançado" at bounding box center [171, 79] width 41 height 11
click at [141, 66] on li "Estilo" at bounding box center [211, 64] width 141 height 12
click at [146, 114] on icon "button" at bounding box center [148, 110] width 7 height 7
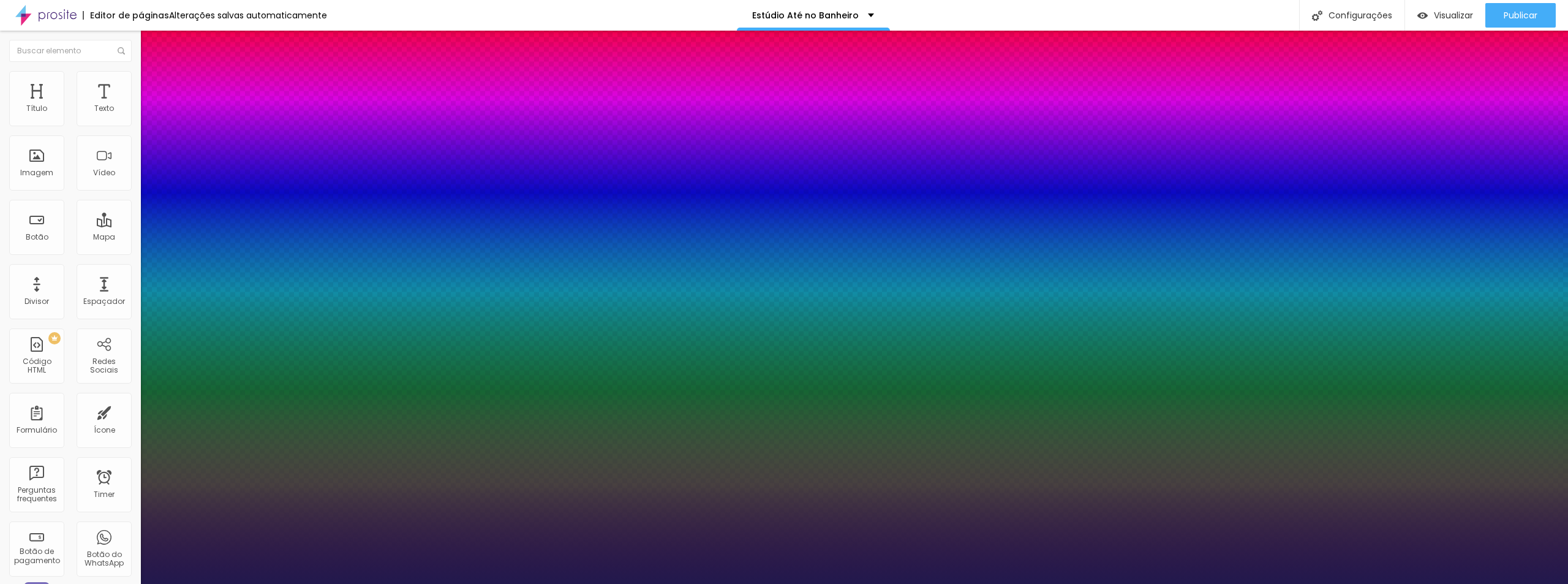
type input "14"
type input "1"
type input "16"
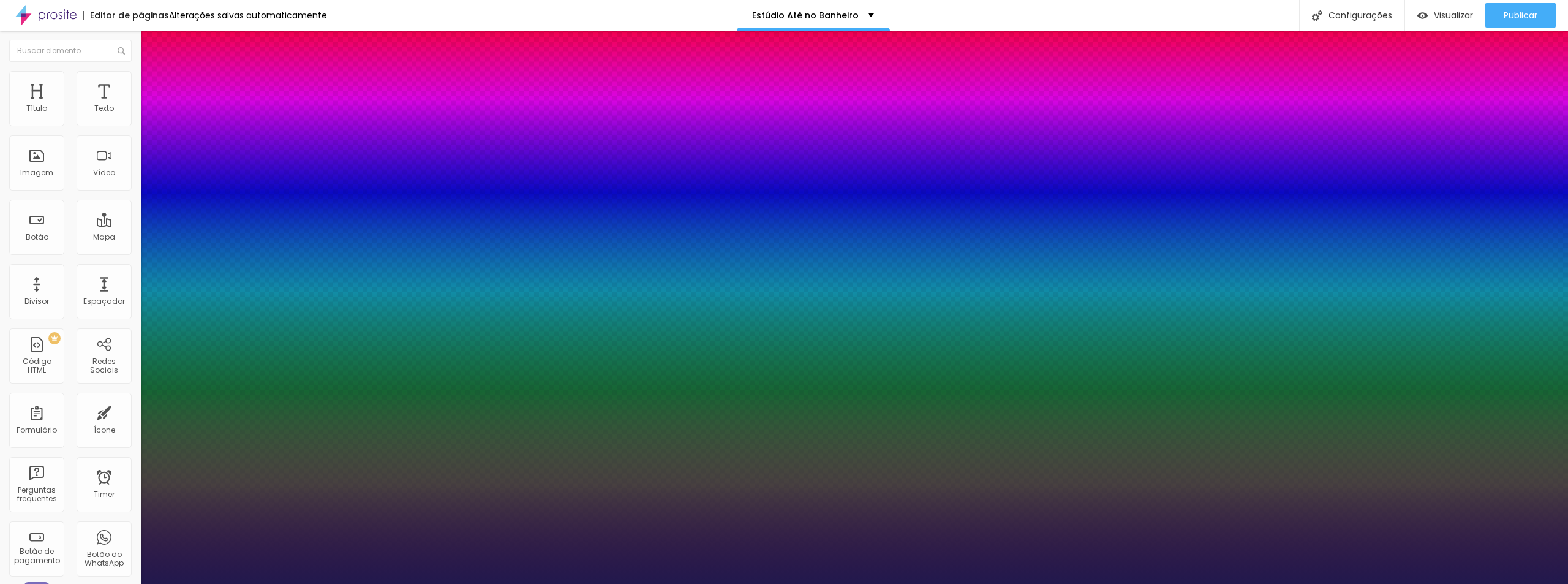
type input "1"
type input "20"
type input "1"
type input "21"
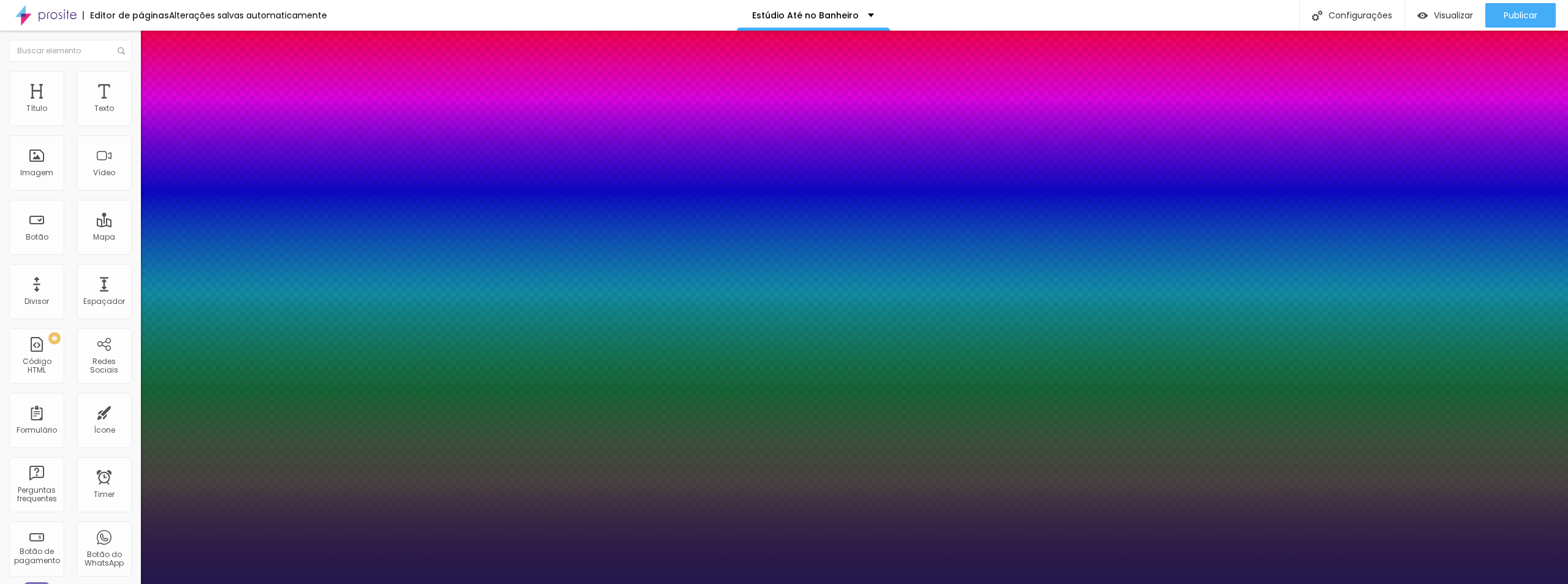
type input "21"
type input "1"
type input "22"
type input "1"
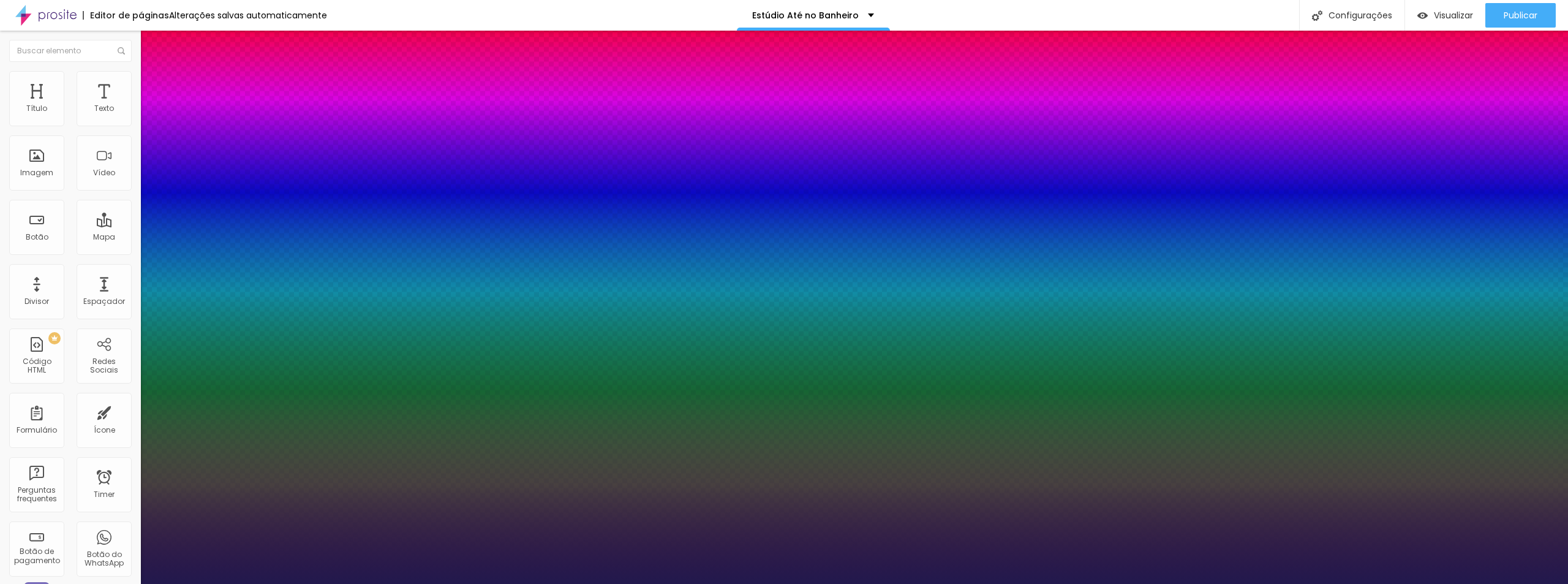
type input "23"
type input "1"
type input "24"
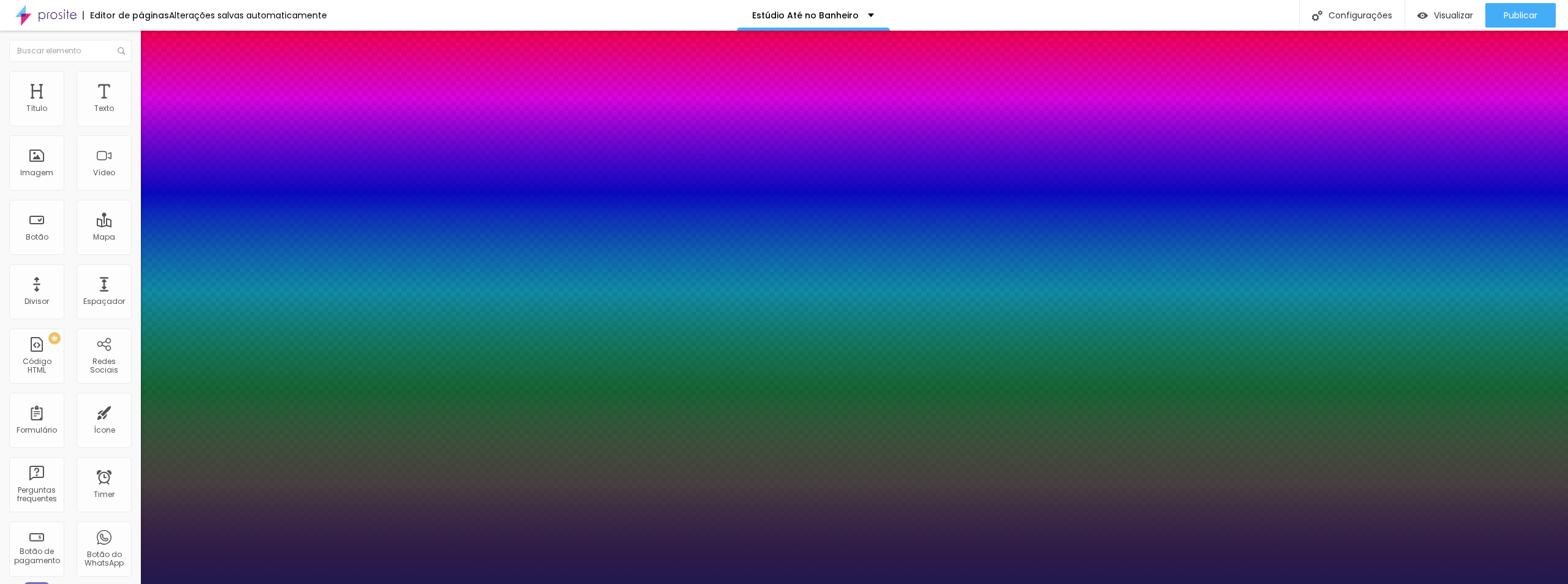
type input "1"
type input "27"
type input "1"
type input "26"
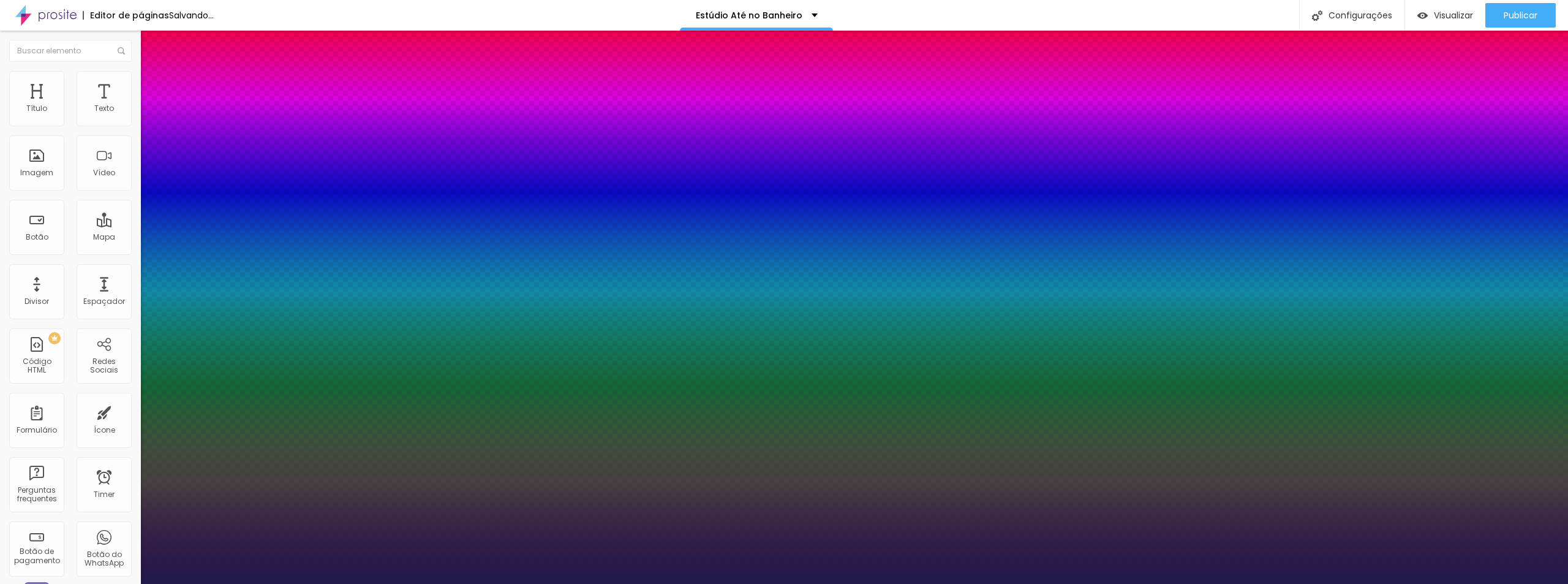
type input "26"
type input "1"
type input "23"
type input "1"
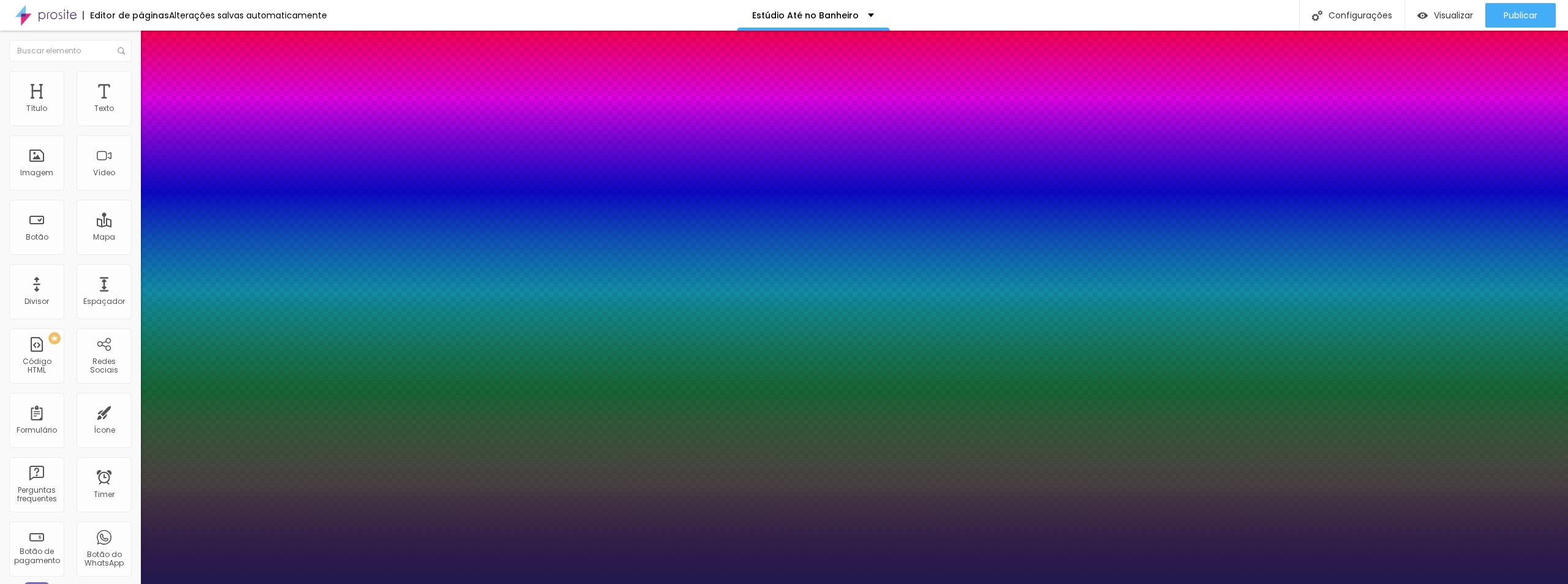
type input "26"
type input "1"
drag, startPoint x: 163, startPoint y: 207, endPoint x: 175, endPoint y: 208, distance: 12.0
type input "26"
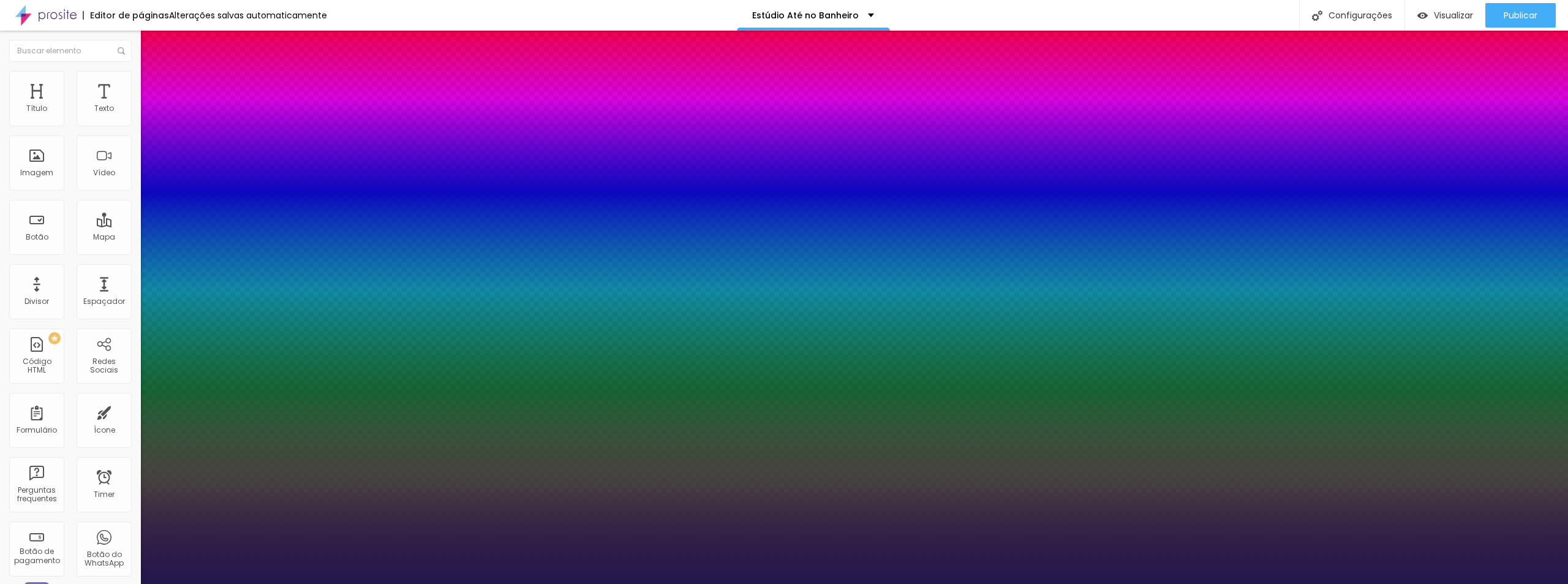
click at [1368, 583] on div at bounding box center [784, 584] width 1568 height 0
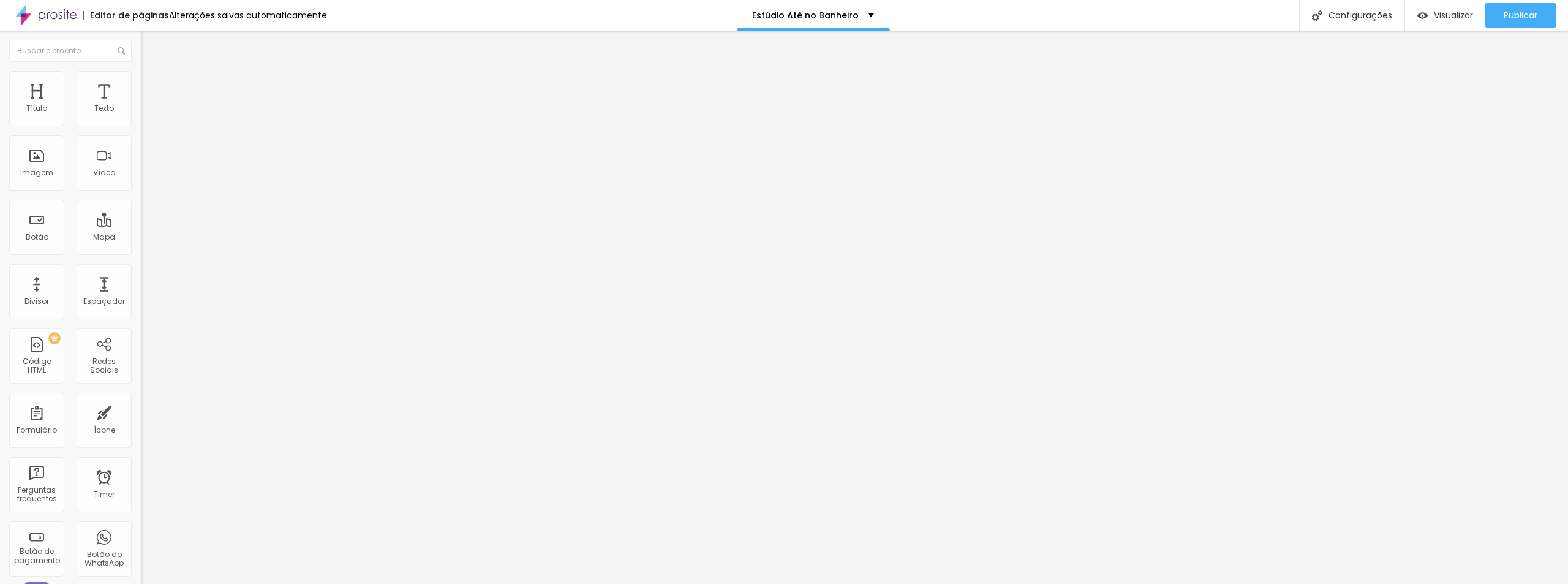
click at [141, 115] on input "QUERO APRENDER" at bounding box center [214, 109] width 147 height 12
paste input "uero transformar meu cantinho em um estúdio agora!"
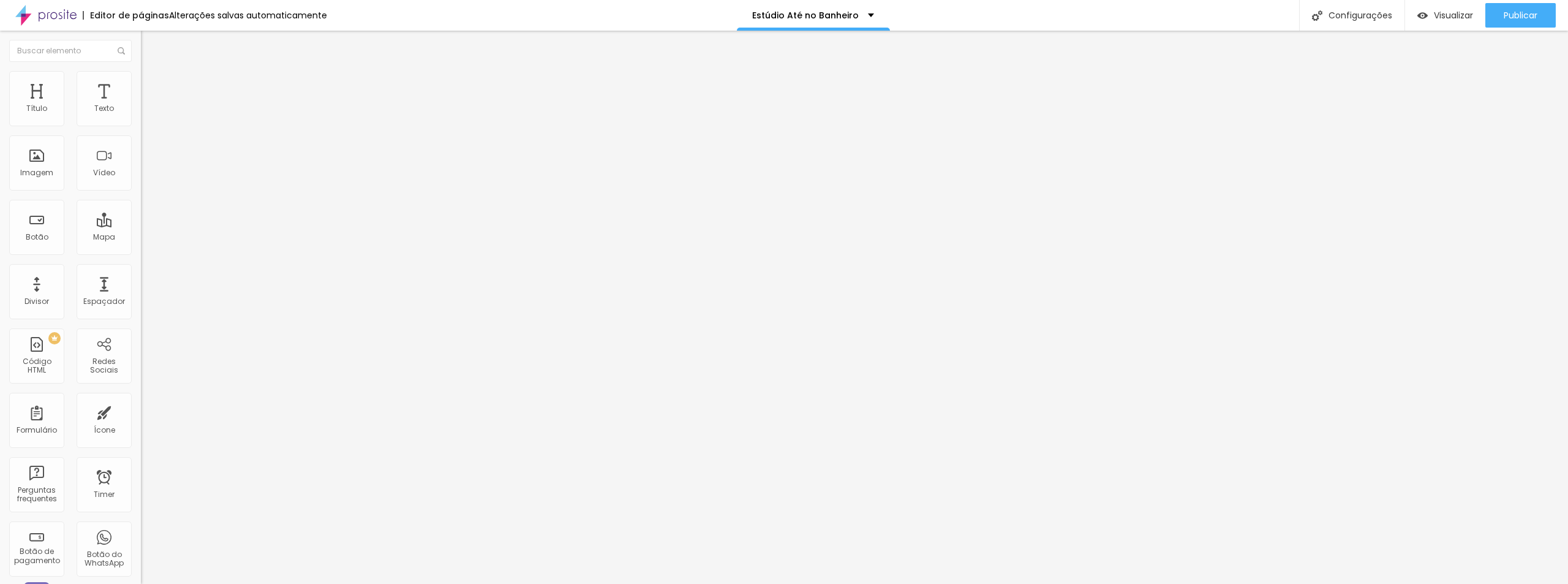
type input "Quero transformar meu cantinho em um estúdio agora!"
click at [141, 74] on ul "Conteúdo Estilo Avançado" at bounding box center [211, 76] width 141 height 37
click at [141, 78] on img at bounding box center [146, 76] width 11 height 11
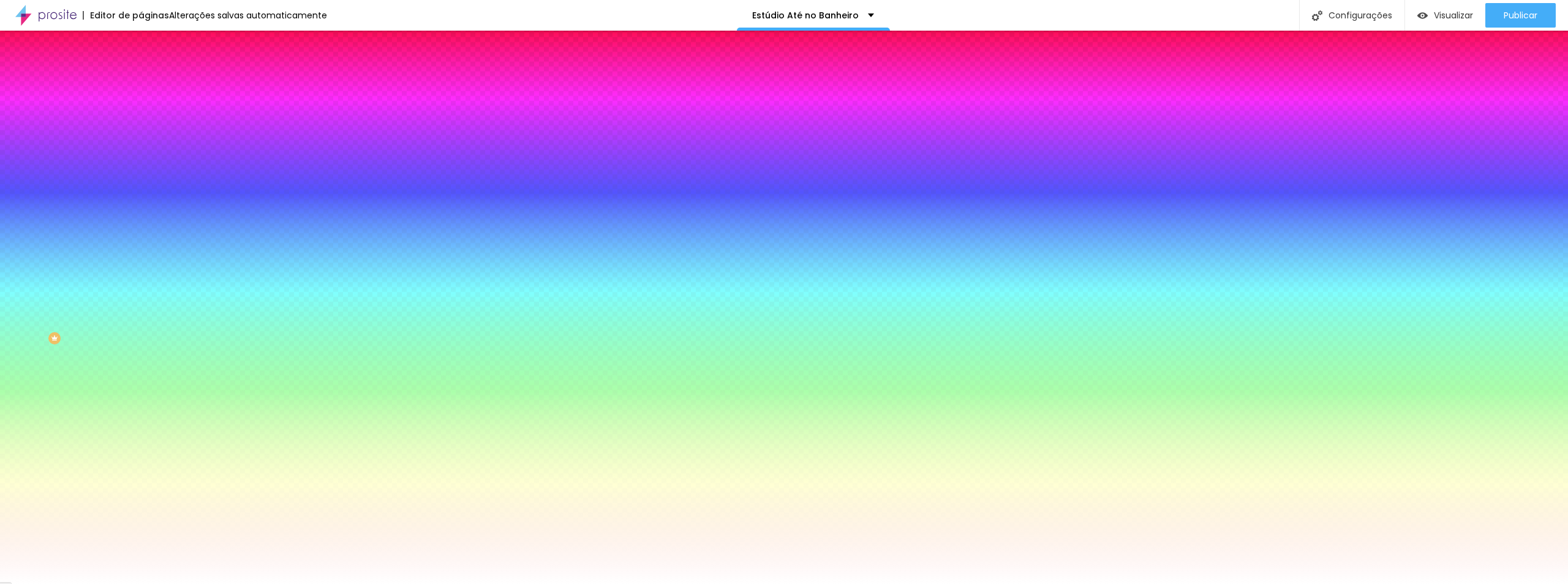
click at [208, 110] on img at bounding box center [211, 106] width 7 height 7
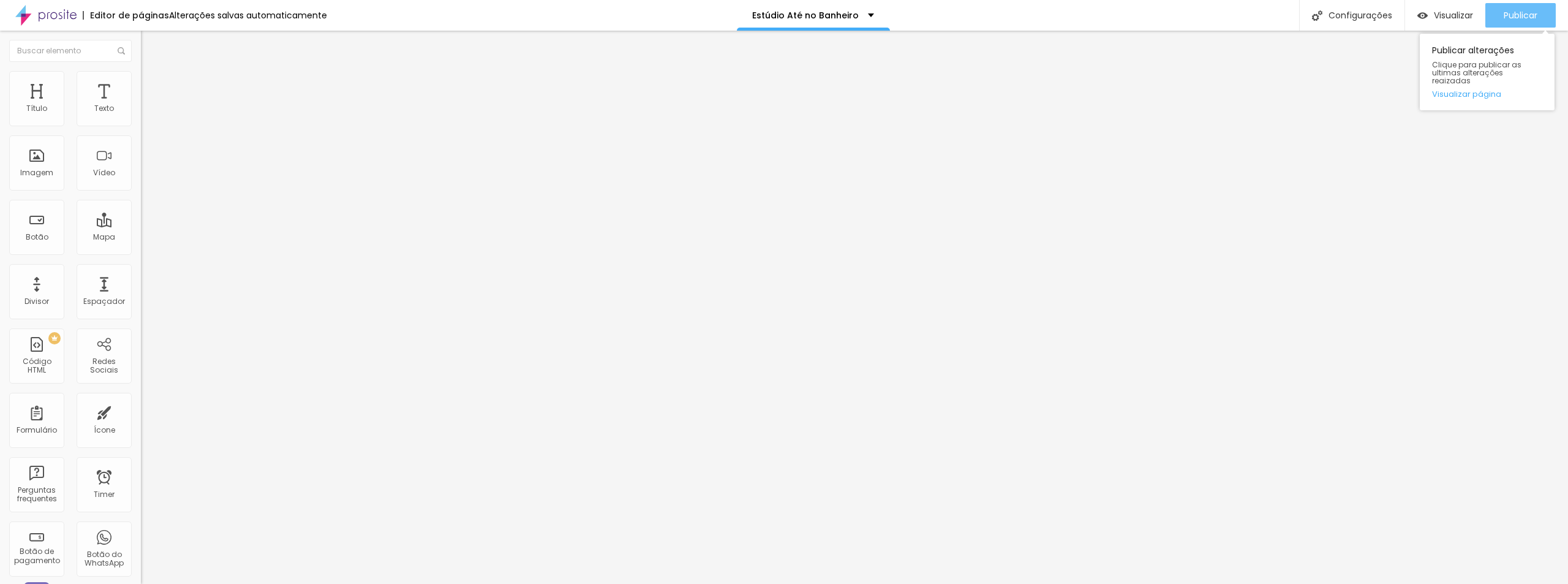
click at [1513, 7] on div "Publicar" at bounding box center [1520, 15] width 34 height 25
click at [1517, 17] on span "Publicar" at bounding box center [1520, 16] width 34 height 10
click at [1431, 20] on span "Visualizar" at bounding box center [1443, 16] width 40 height 10
